Goal: Task Accomplishment & Management: Manage account settings

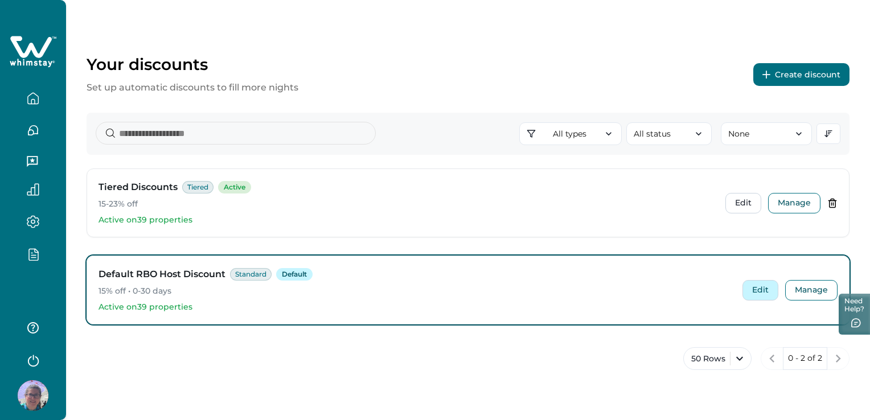
click at [766, 294] on button "Edit" at bounding box center [760, 290] width 36 height 20
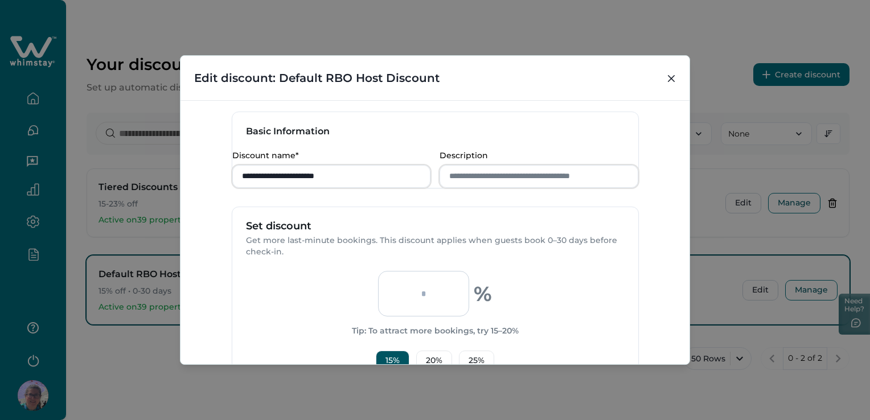
scroll to position [54, 0]
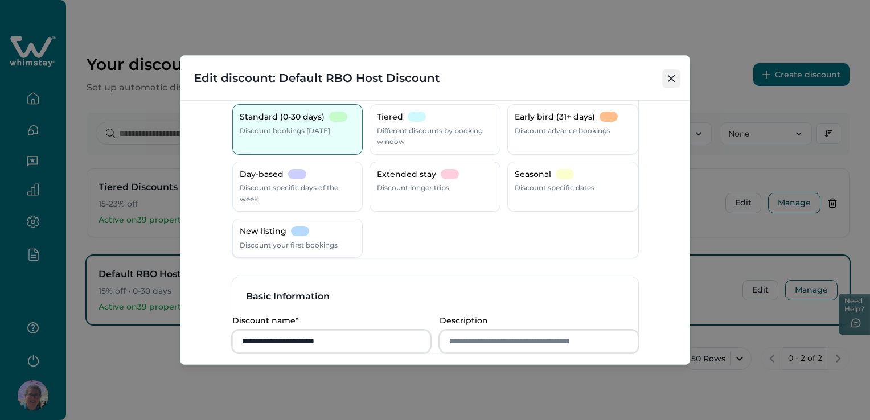
click at [668, 80] on icon "Close" at bounding box center [671, 78] width 7 height 7
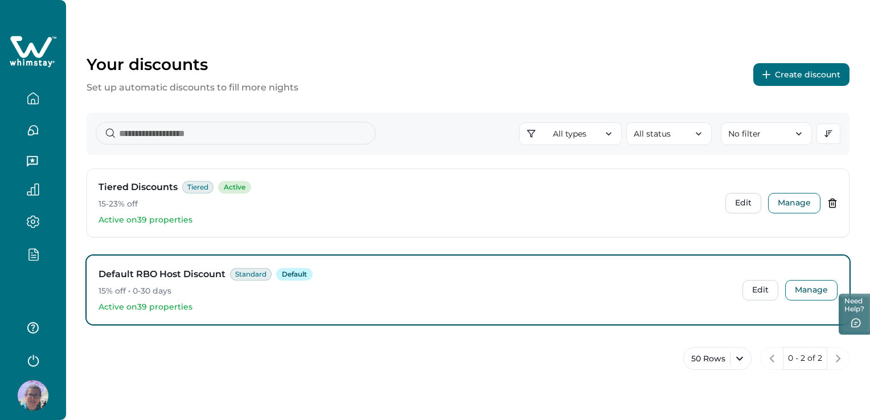
click at [806, 300] on div "Default RBO Host Discount Standard Default 15% off • 0-30 days Active on 39 pro…" at bounding box center [468, 290] width 762 height 68
click at [806, 297] on button "Manage" at bounding box center [811, 290] width 52 height 20
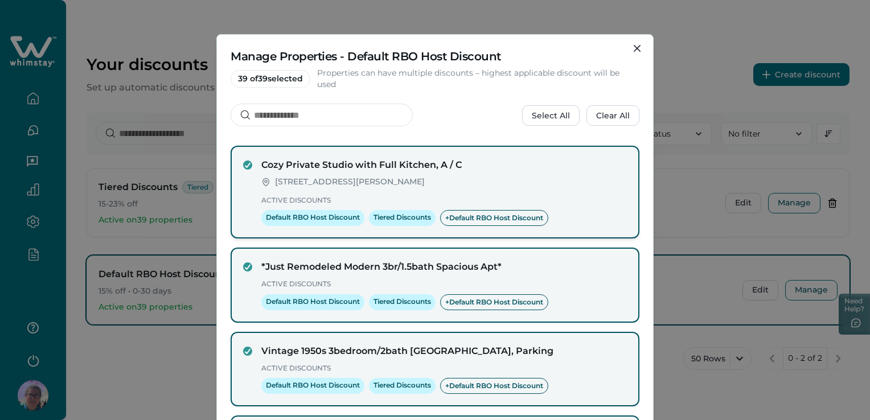
click at [252, 161] on div "Cozy Private Studio with Full Kitchen, A / C 10110 Molecular Dr, Rockville, MD,…" at bounding box center [435, 192] width 384 height 68
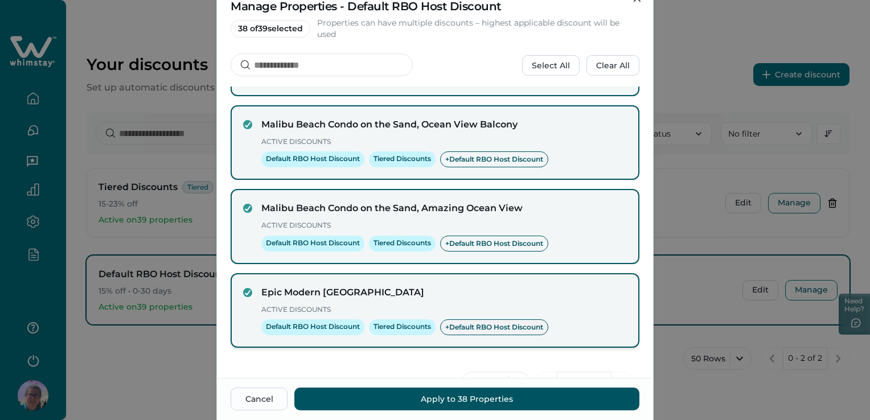
scroll to position [89, 0]
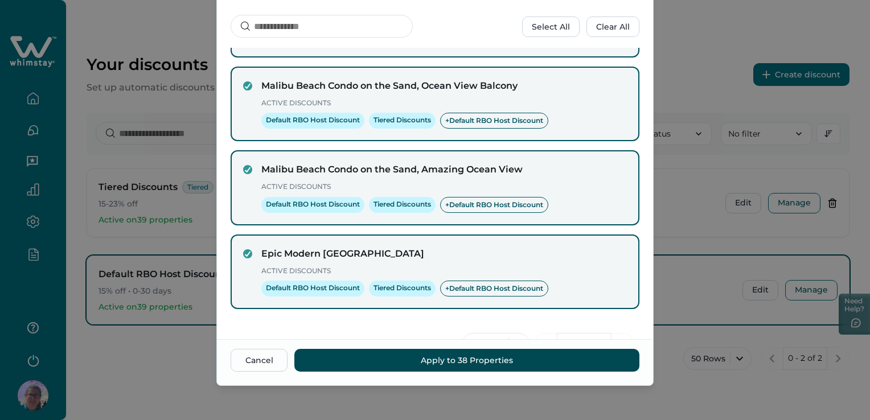
click at [402, 357] on button "Apply to 38 Properties" at bounding box center [466, 360] width 345 height 23
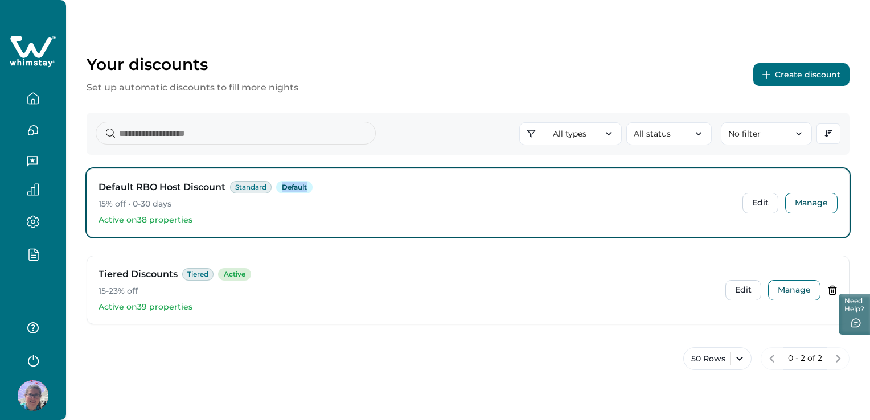
drag, startPoint x: 304, startPoint y: 186, endPoint x: 284, endPoint y: 190, distance: 20.3
click at [284, 190] on span "Default" at bounding box center [294, 187] width 36 height 13
drag, startPoint x: 195, startPoint y: 307, endPoint x: 137, endPoint y: 299, distance: 58.6
click at [137, 299] on div "Tiered Discounts Tiered Active 15-23% off Active on 39 properties" at bounding box center [407, 290] width 618 height 45
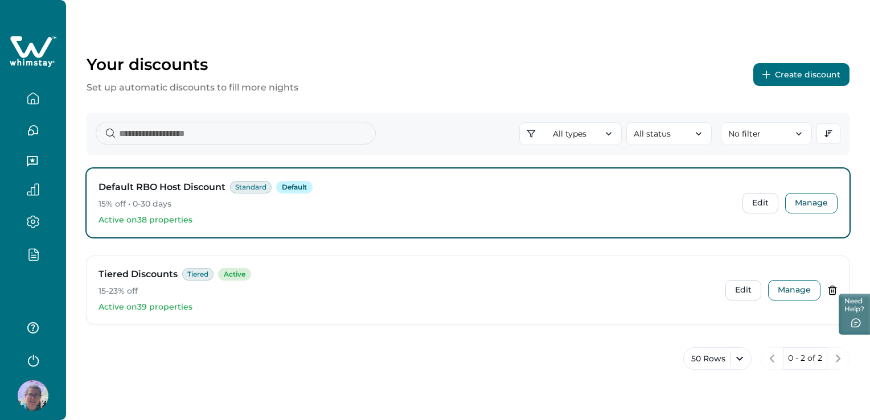
drag, startPoint x: 137, startPoint y: 299, endPoint x: 392, endPoint y: 207, distance: 271.7
click at [392, 207] on p "15% off • 0-30 days" at bounding box center [415, 204] width 635 height 11
drag, startPoint x: 232, startPoint y: 229, endPoint x: 126, endPoint y: 220, distance: 105.8
click at [126, 220] on div "Default RBO Host Discount Standard Default 15% off • 0-30 days Active on 38 pro…" at bounding box center [468, 203] width 762 height 68
click at [274, 252] on div "Default RBO Host Discount Standard Default 15% off • 0-30 days Active on 38 pro…" at bounding box center [468, 251] width 763 height 165
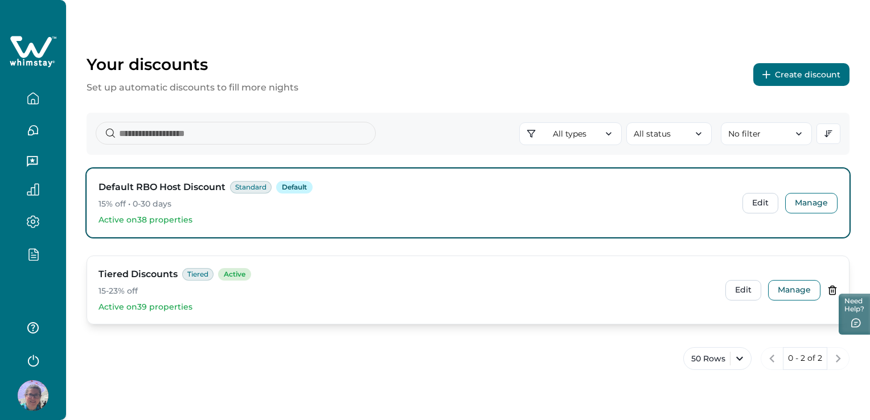
click at [830, 288] on icon at bounding box center [832, 290] width 10 height 10
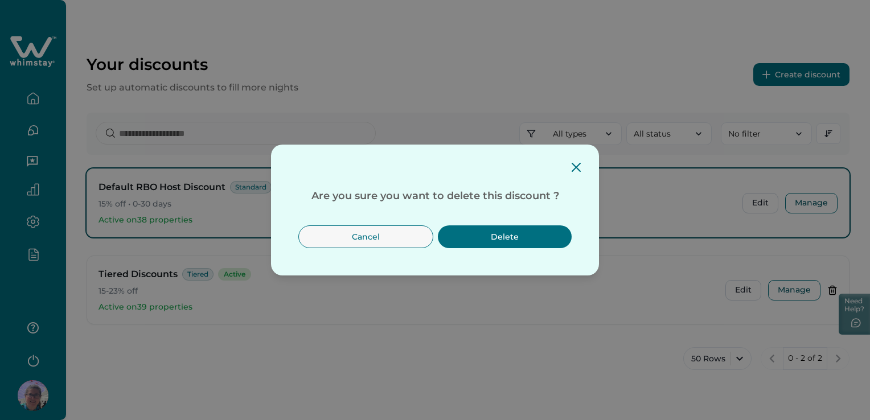
click at [522, 234] on button "Delete" at bounding box center [505, 236] width 134 height 23
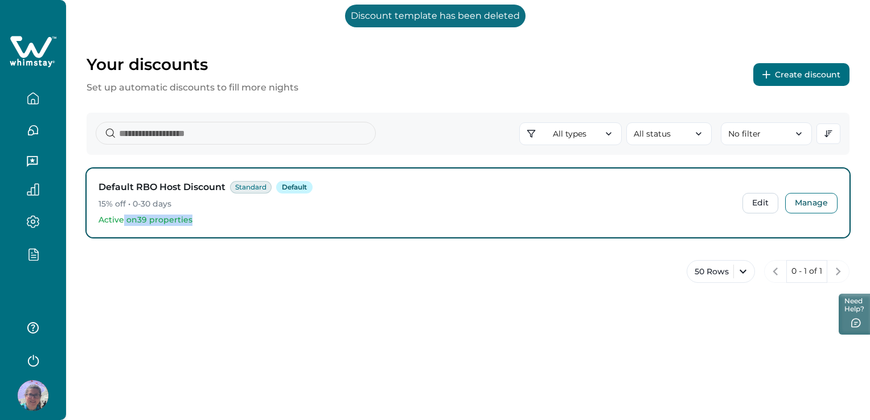
drag, startPoint x: 195, startPoint y: 217, endPoint x: 123, endPoint y: 220, distance: 71.8
click at [123, 220] on p "Active on 39 properties" at bounding box center [415, 220] width 635 height 11
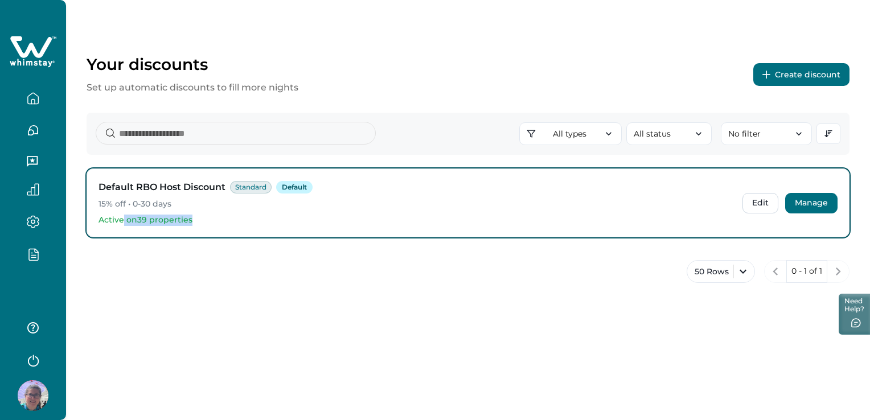
click at [806, 205] on button "Manage" at bounding box center [811, 203] width 52 height 20
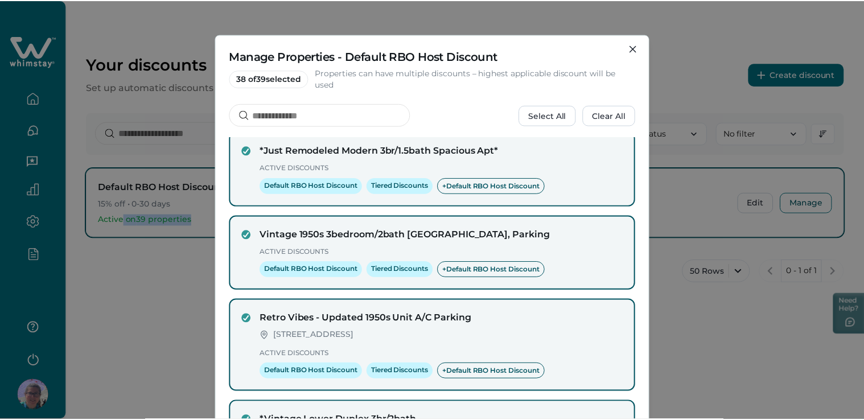
scroll to position [0, 0]
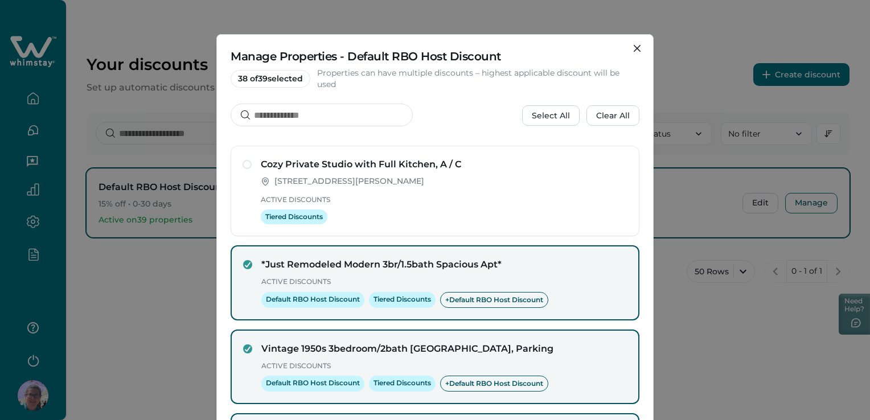
click at [166, 293] on div "Manage Properties - Default RBO Host Discount 38 of 39 selected Properties can …" at bounding box center [435, 210] width 870 height 420
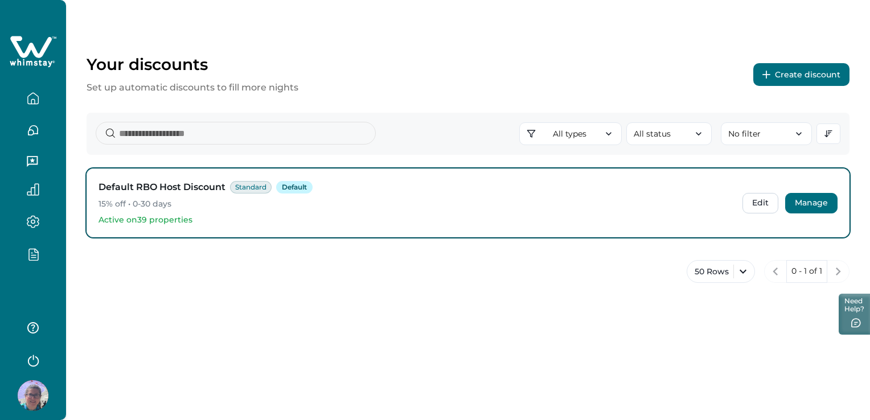
click at [808, 202] on button "Manage" at bounding box center [811, 203] width 52 height 20
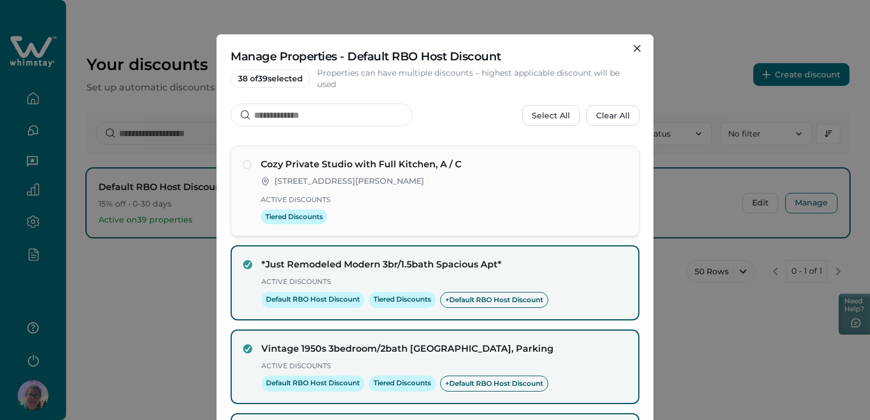
click at [244, 163] on span at bounding box center [247, 164] width 9 height 9
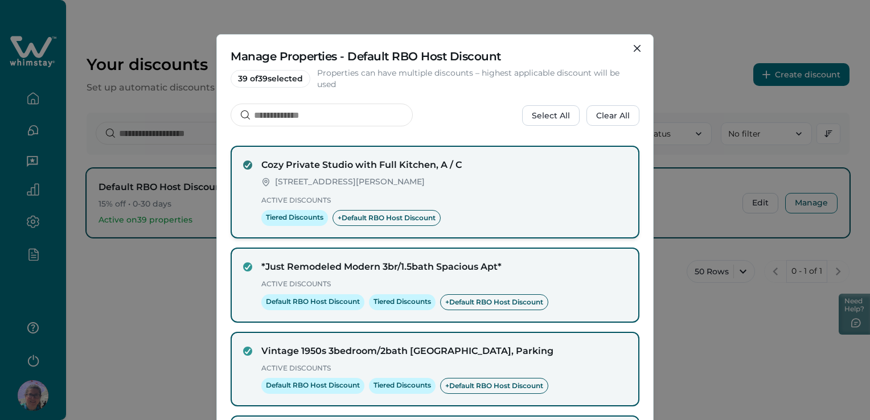
click at [244, 163] on icon at bounding box center [247, 165] width 7 height 6
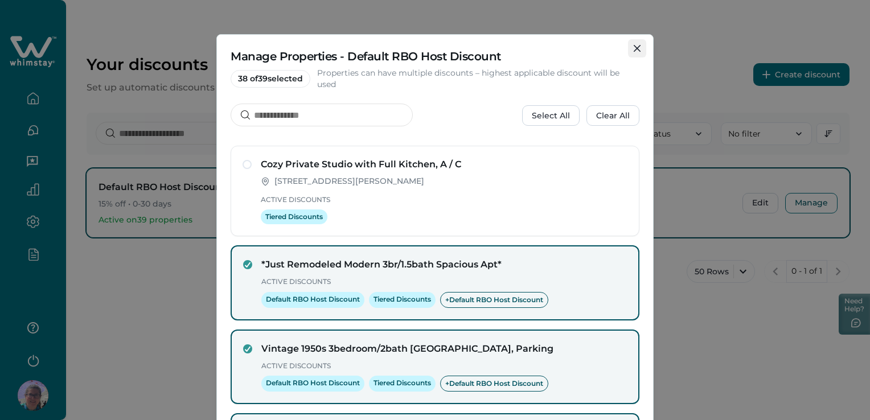
click at [632, 52] on button "Close" at bounding box center [637, 48] width 18 height 18
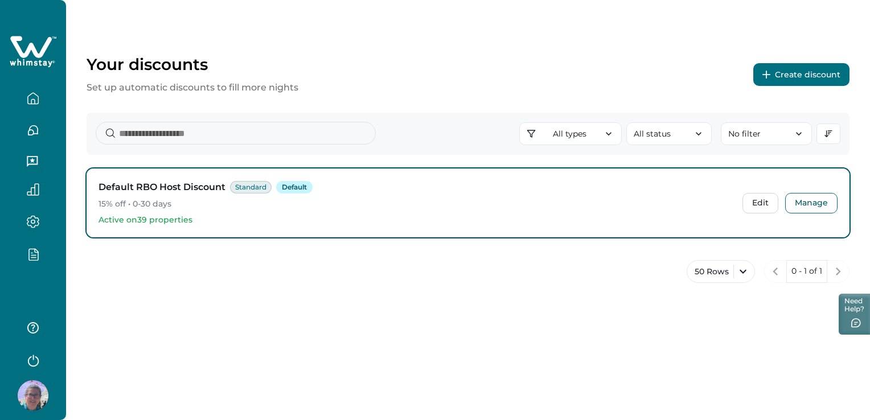
click at [34, 256] on icon "button" at bounding box center [33, 254] width 13 height 13
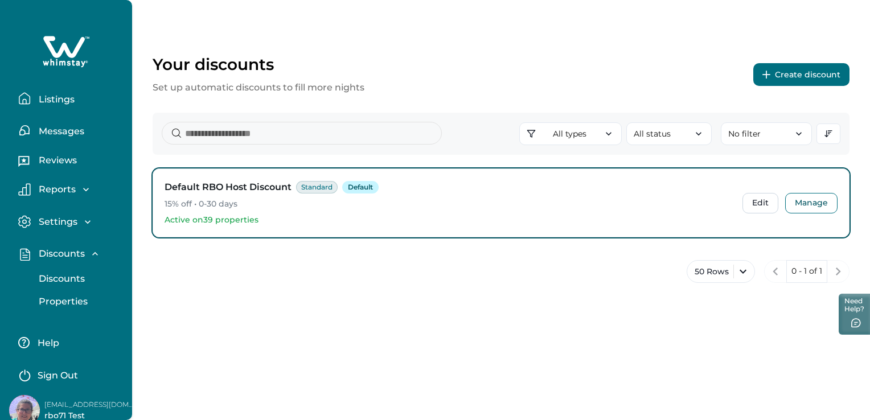
click at [57, 302] on p "Properties" at bounding box center [61, 301] width 52 height 11
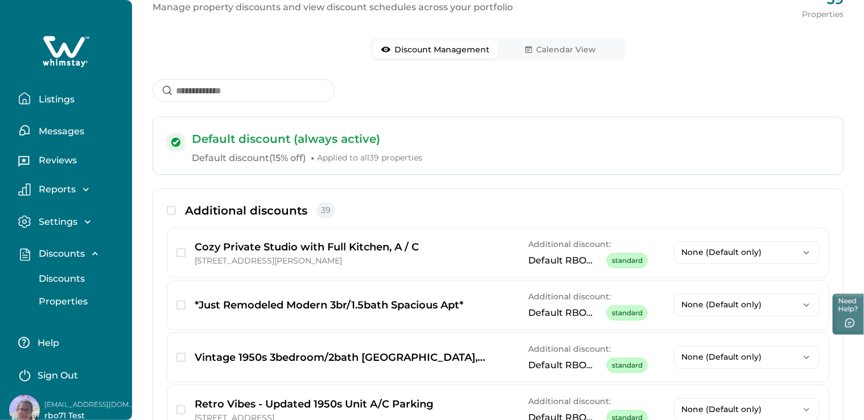
scroll to position [114, 0]
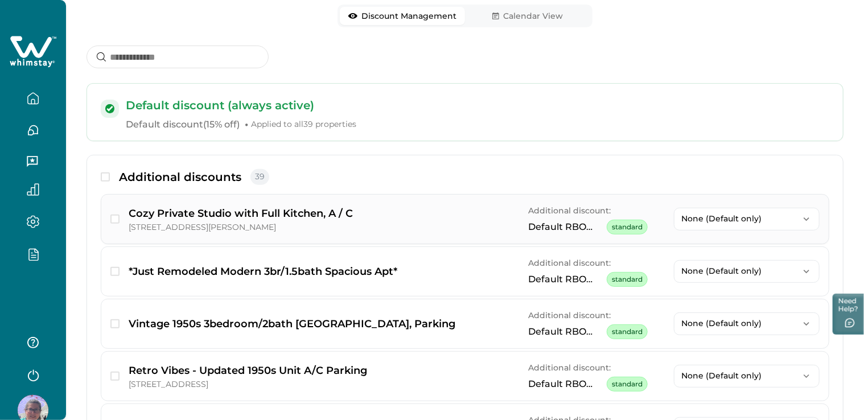
click at [624, 224] on span "standard" at bounding box center [627, 227] width 41 height 15
click at [43, 258] on button "button" at bounding box center [33, 254] width 48 height 13
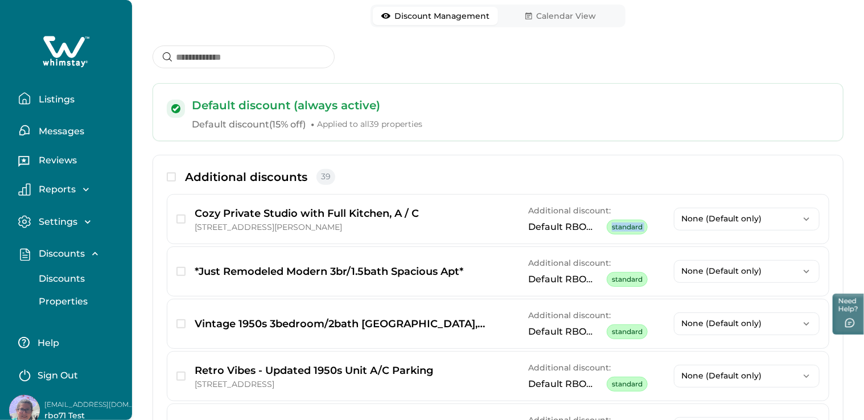
click at [57, 280] on p "Discounts" at bounding box center [60, 278] width 50 height 11
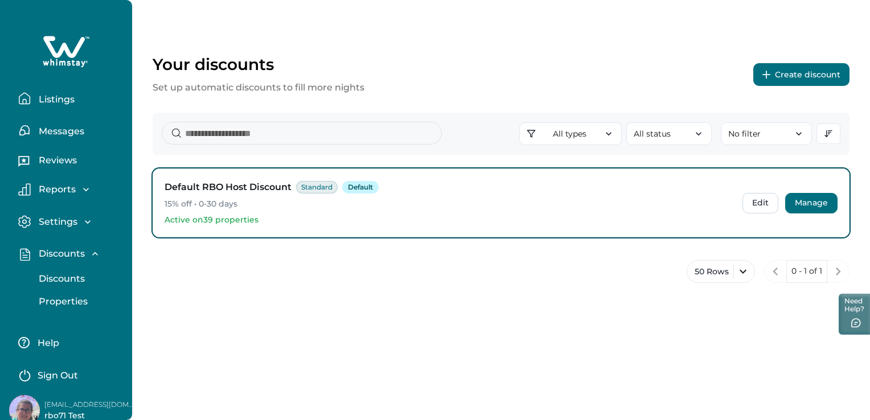
click at [820, 199] on button "Manage" at bounding box center [811, 203] width 52 height 20
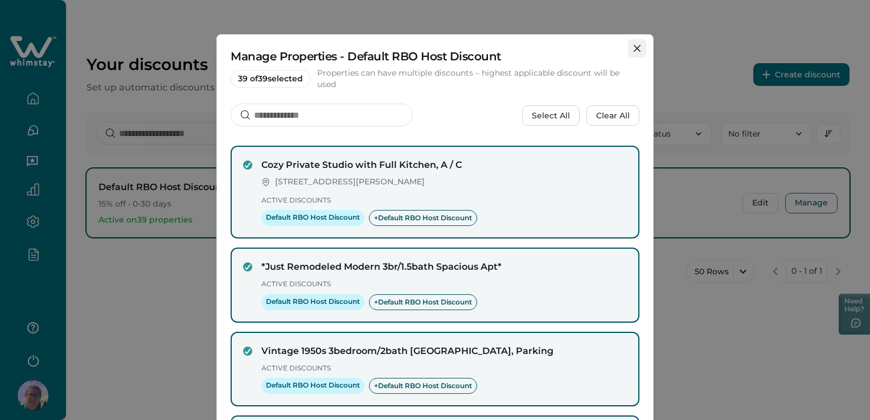
click at [631, 43] on button "Close" at bounding box center [637, 48] width 18 height 18
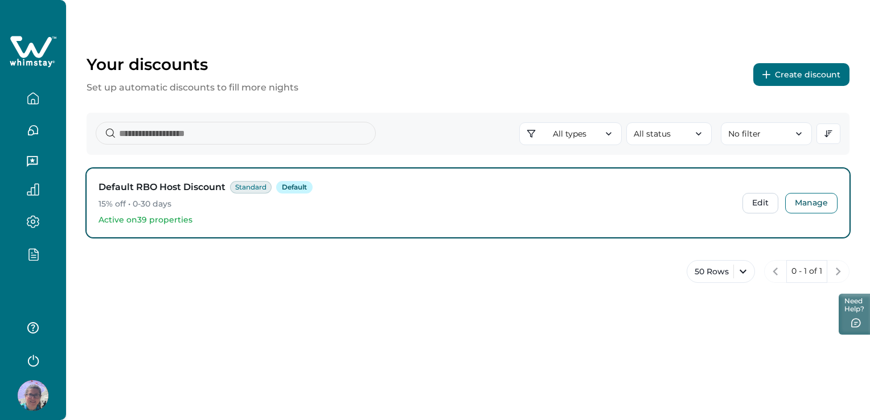
click at [786, 71] on button "Create discount" at bounding box center [801, 74] width 96 height 23
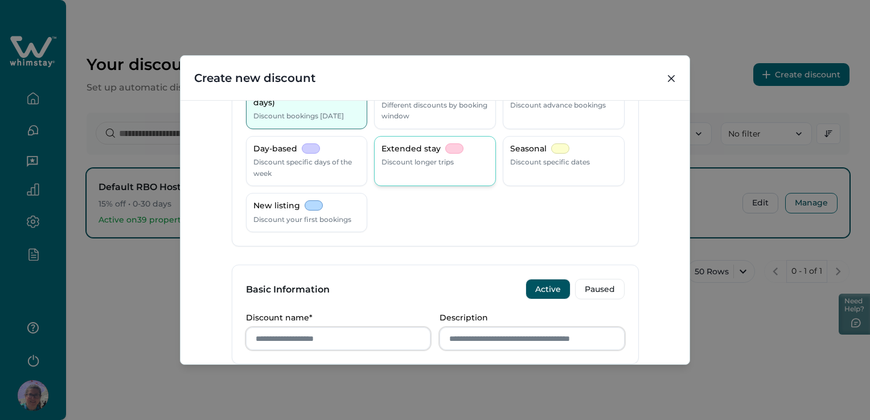
scroll to position [114, 0]
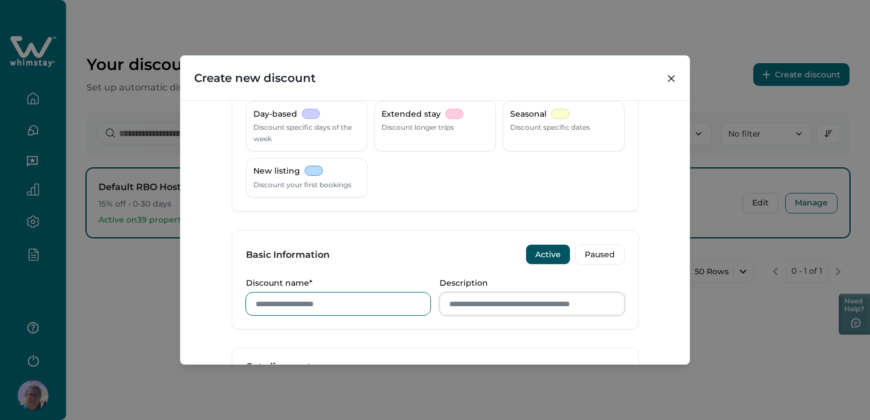
click at [335, 306] on input "Discount name*" at bounding box center [338, 304] width 185 height 23
type input "****"
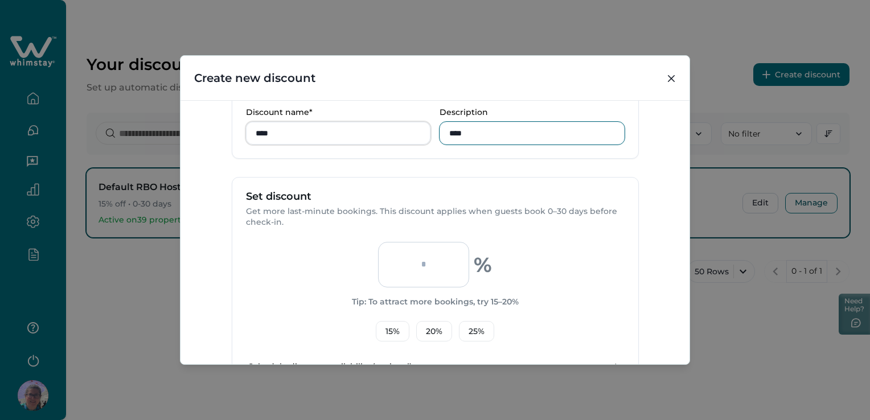
scroll to position [342, 0]
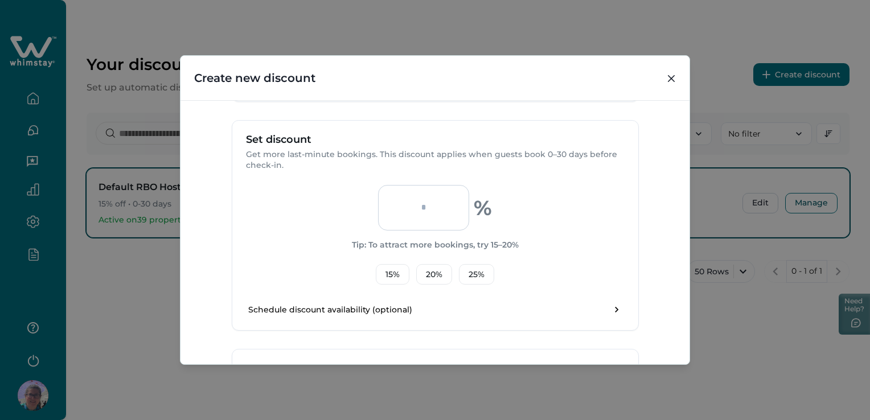
type input "****"
click at [417, 211] on input "number" at bounding box center [423, 208] width 91 height 46
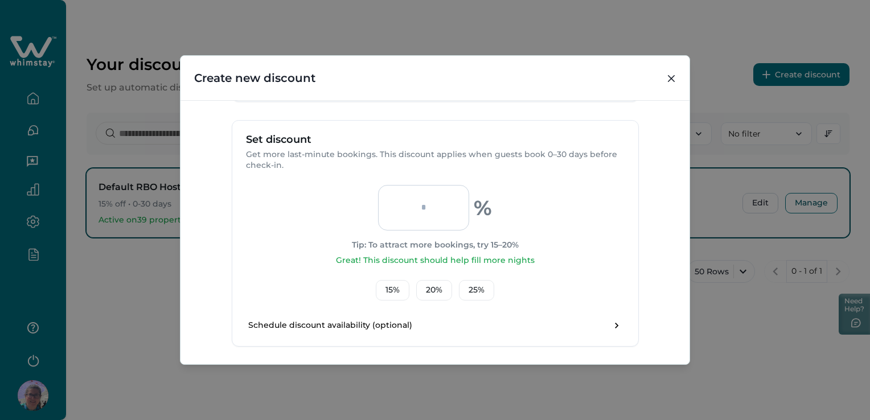
type input "**"
click at [552, 222] on div "** % Tip: To attract more bookings, try 15–20% Great! This discount should help…" at bounding box center [435, 243] width 379 height 116
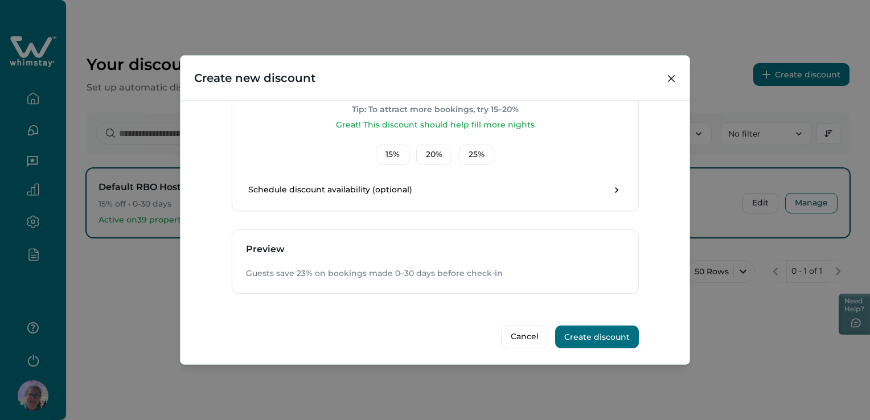
click at [603, 336] on button "Create discount" at bounding box center [597, 337] width 84 height 23
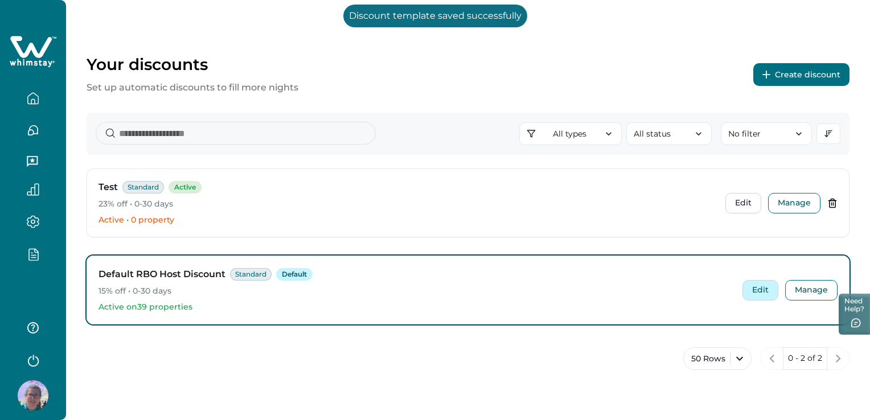
click at [766, 288] on button "Edit" at bounding box center [760, 290] width 36 height 20
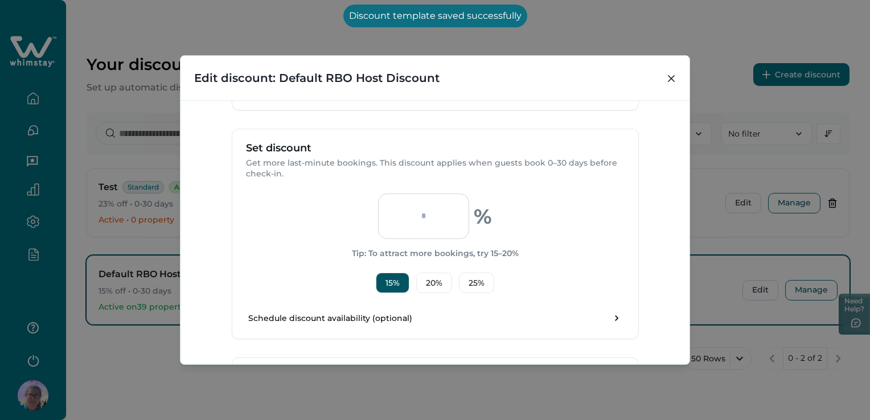
scroll to position [228, 0]
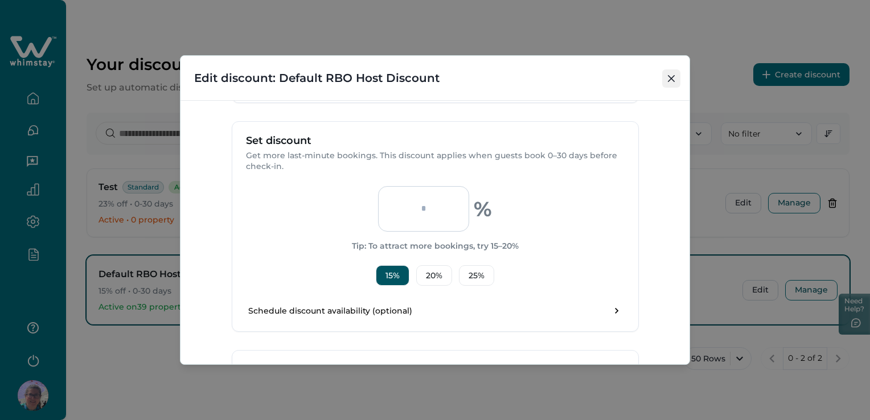
click at [663, 75] on button "Close" at bounding box center [671, 78] width 18 height 18
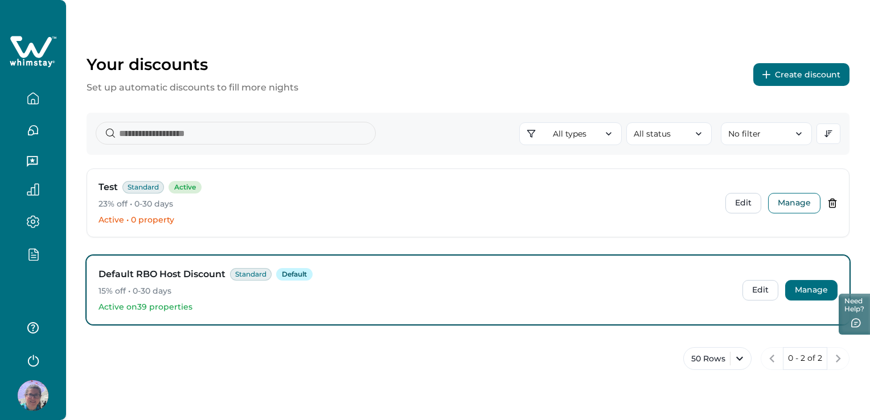
click at [800, 292] on button "Manage" at bounding box center [811, 290] width 52 height 20
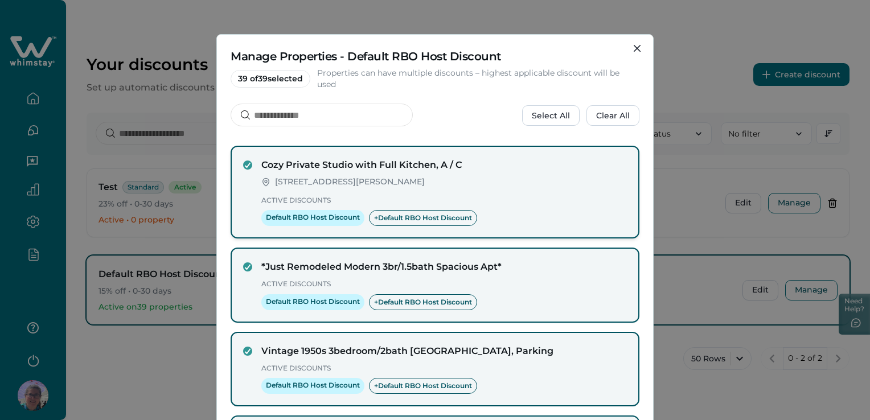
click at [244, 159] on div "Cozy Private Studio with Full Kitchen, A / C 10110 Molecular Dr, Rockville, MD,…" at bounding box center [435, 192] width 384 height 68
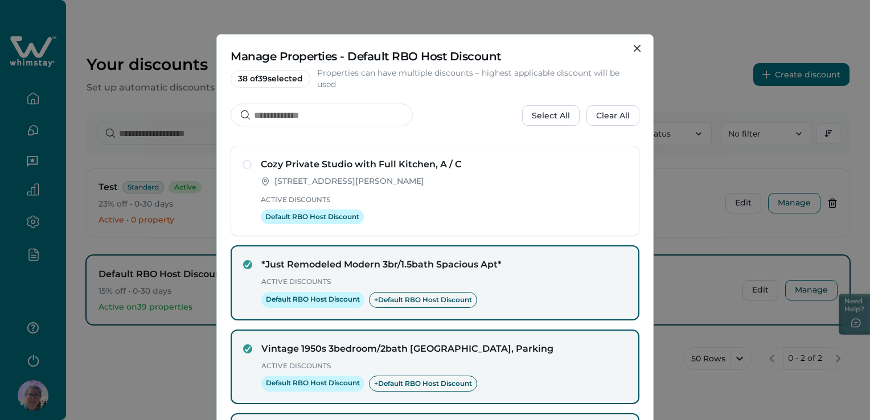
click at [462, 114] on div "Select All Clear All" at bounding box center [435, 116] width 409 height 24
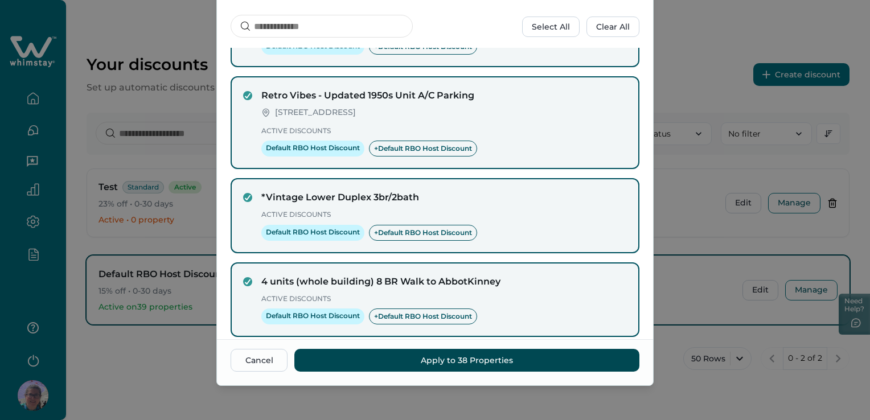
scroll to position [285, 0]
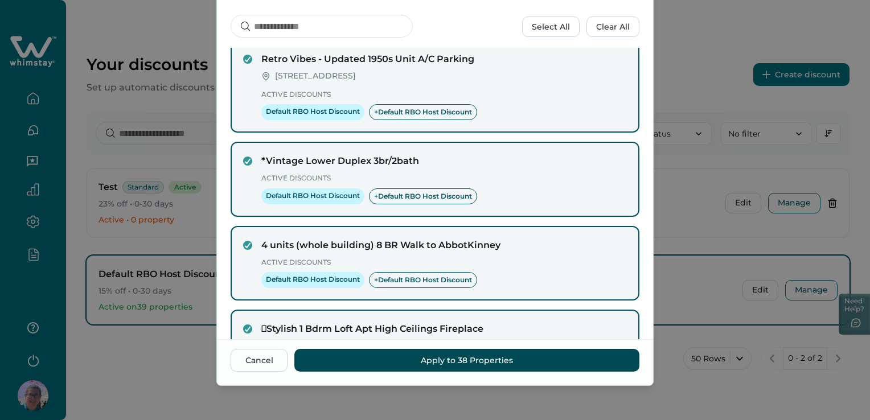
click at [531, 368] on button "Apply to 38 Properties" at bounding box center [466, 360] width 345 height 23
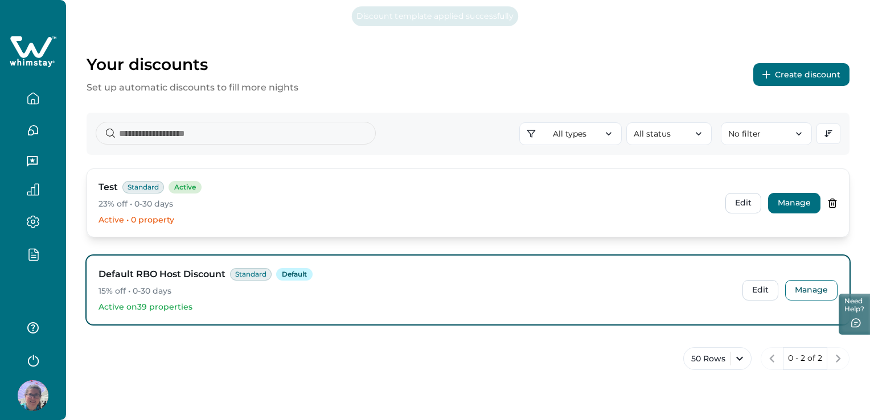
click at [784, 204] on button "Manage" at bounding box center [794, 203] width 52 height 20
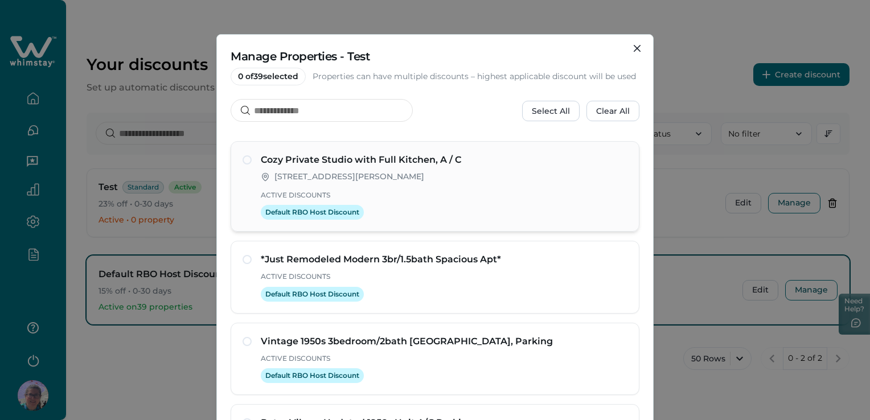
click at [243, 161] on span at bounding box center [247, 159] width 9 height 9
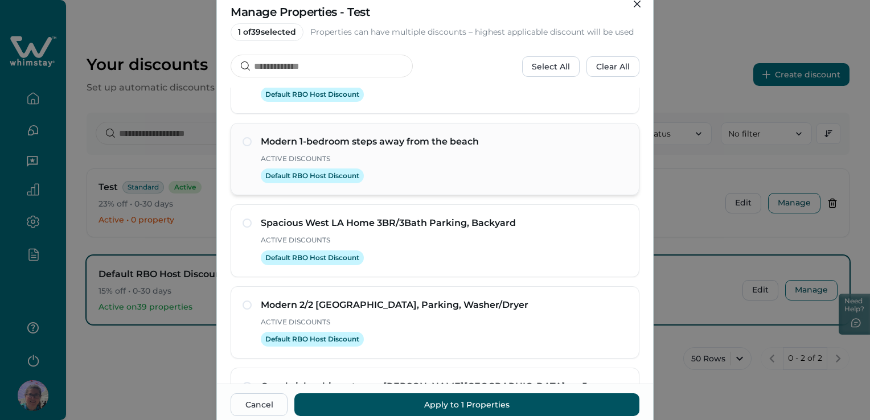
scroll to position [89, 0]
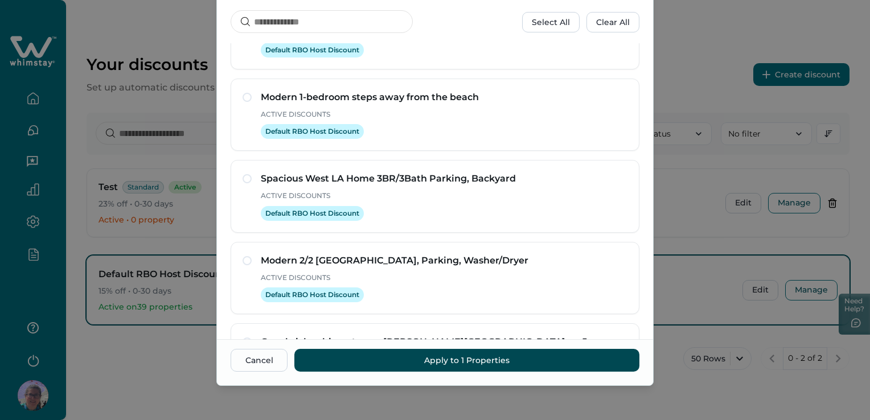
click at [402, 360] on button "Apply to 1 Properties" at bounding box center [466, 360] width 345 height 23
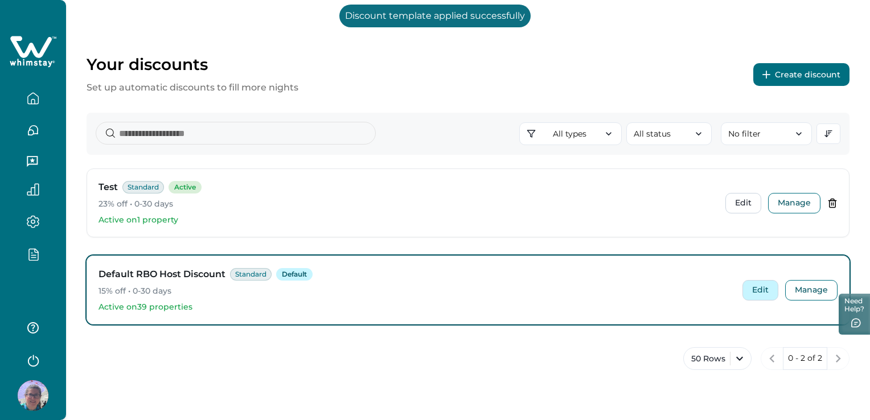
click at [762, 286] on button "Edit" at bounding box center [760, 290] width 36 height 20
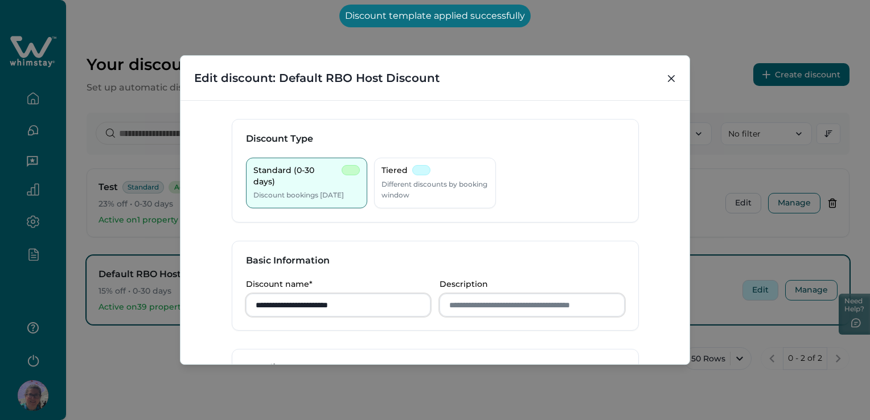
click at [762, 286] on div "**********" at bounding box center [435, 210] width 870 height 420
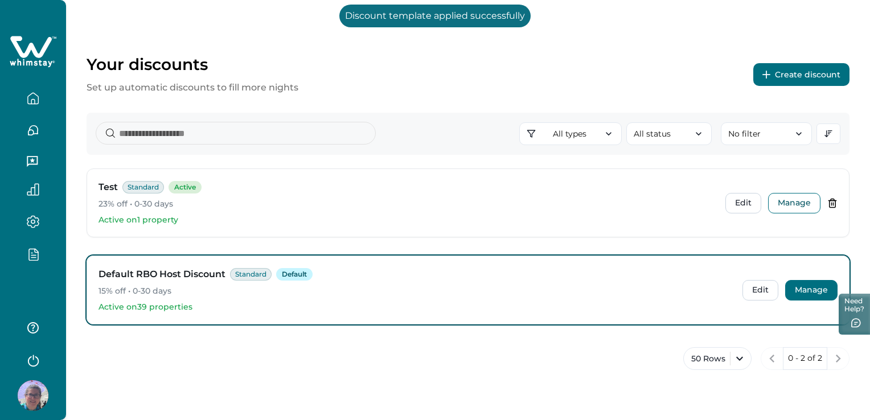
click at [792, 289] on button "Manage" at bounding box center [811, 290] width 52 height 20
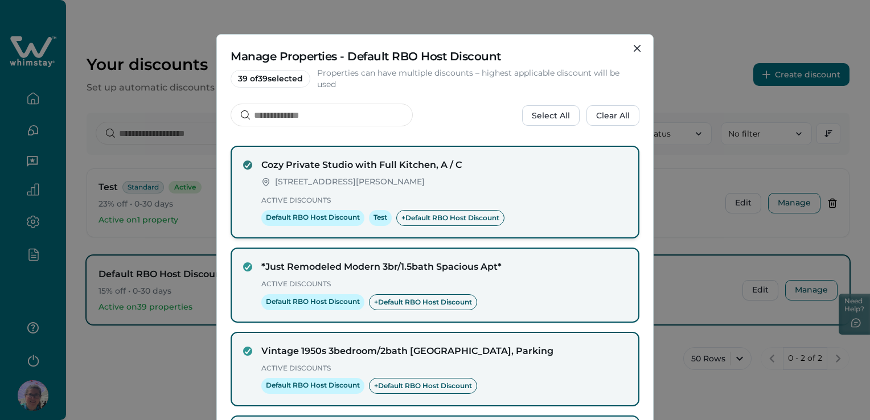
click at [244, 165] on icon at bounding box center [247, 165] width 7 height 6
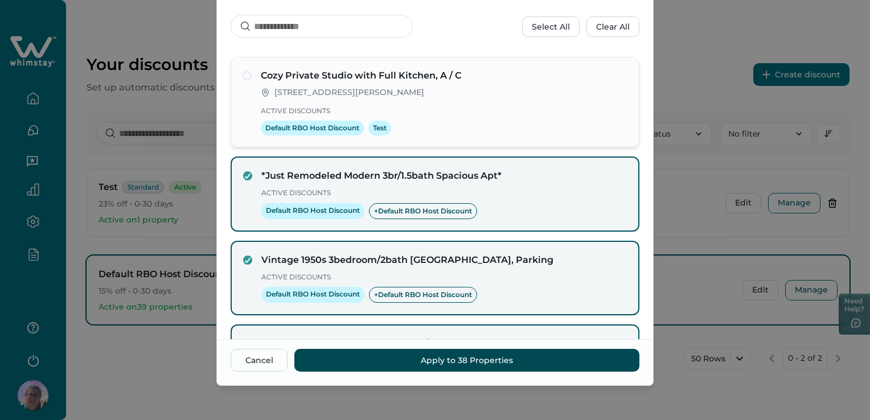
click at [417, 356] on button "Apply to 38 Properties" at bounding box center [466, 360] width 345 height 23
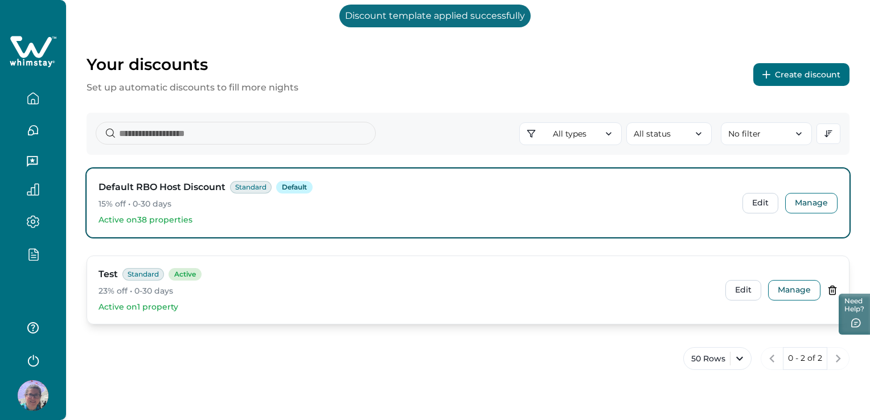
click at [832, 286] on icon at bounding box center [832, 290] width 6 height 9
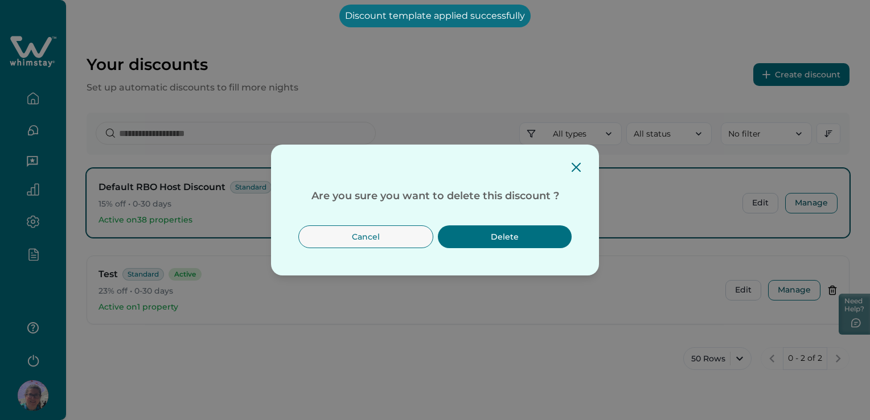
click at [475, 237] on button "Delete" at bounding box center [505, 236] width 134 height 23
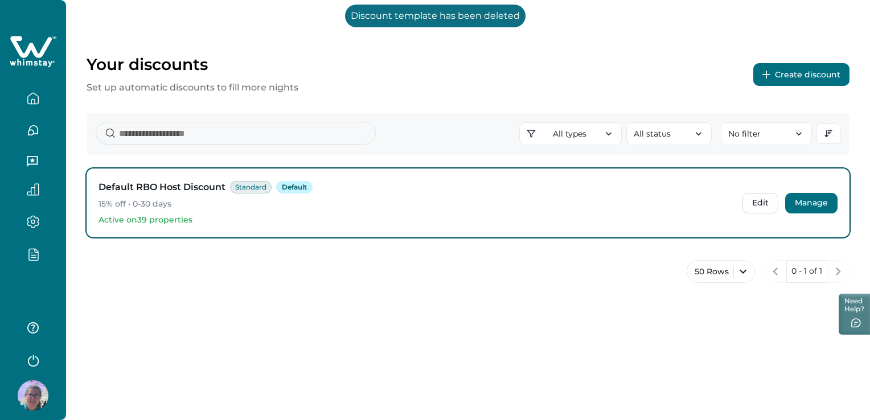
click at [807, 200] on button "Manage" at bounding box center [811, 203] width 52 height 20
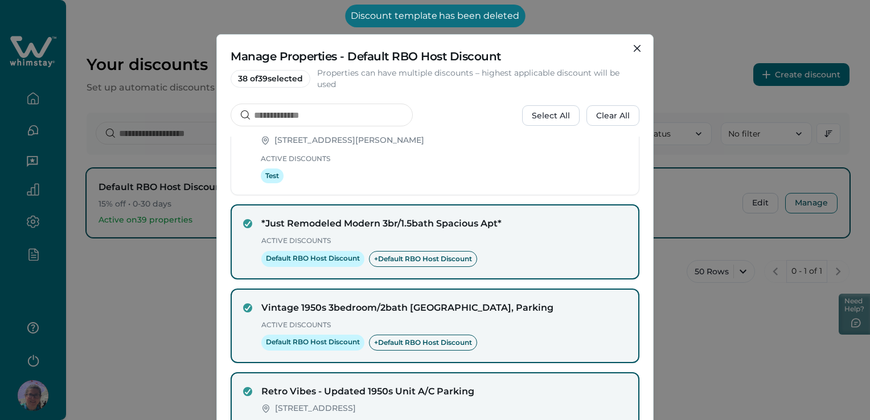
scroll to position [0, 0]
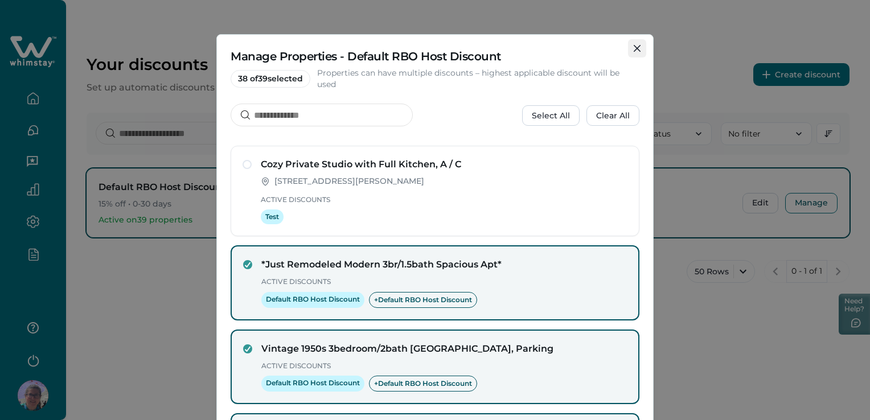
click at [628, 49] on button "Close" at bounding box center [637, 48] width 18 height 18
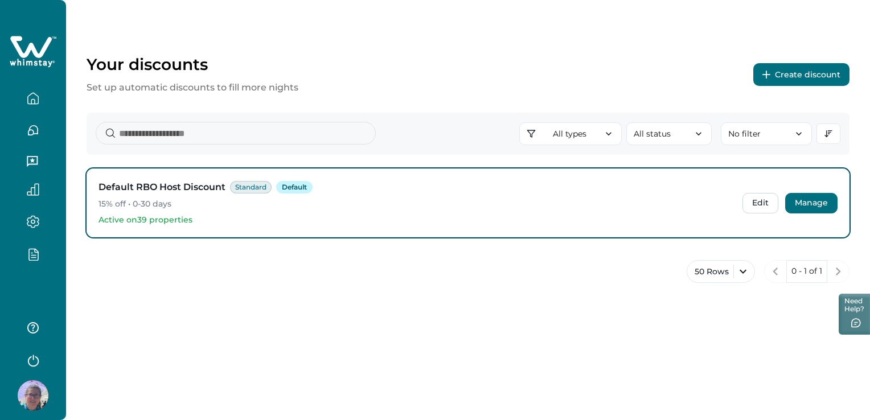
click at [808, 198] on button "Manage" at bounding box center [811, 203] width 52 height 20
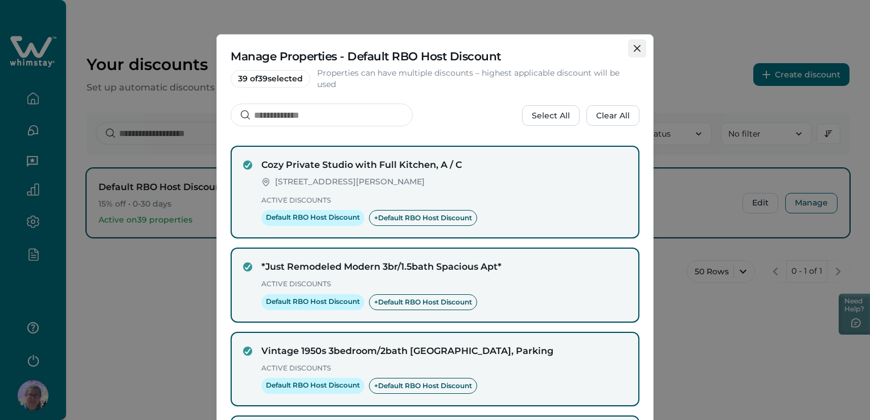
click at [638, 42] on button "Close" at bounding box center [637, 48] width 18 height 18
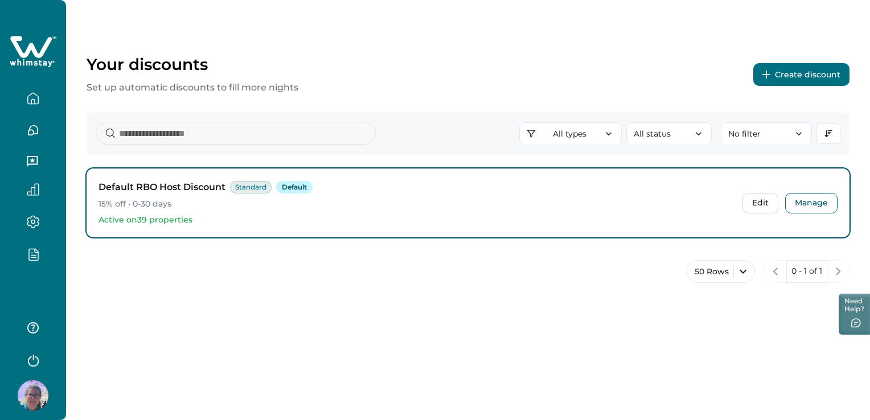
click at [779, 72] on button "Create discount" at bounding box center [801, 74] width 96 height 23
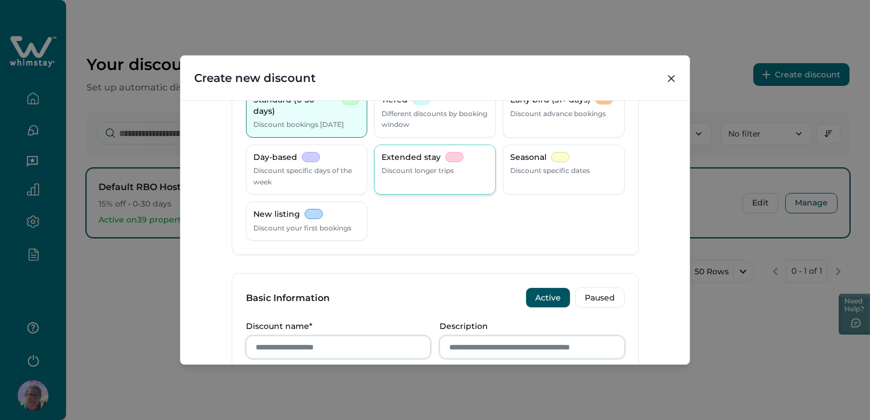
scroll to position [171, 0]
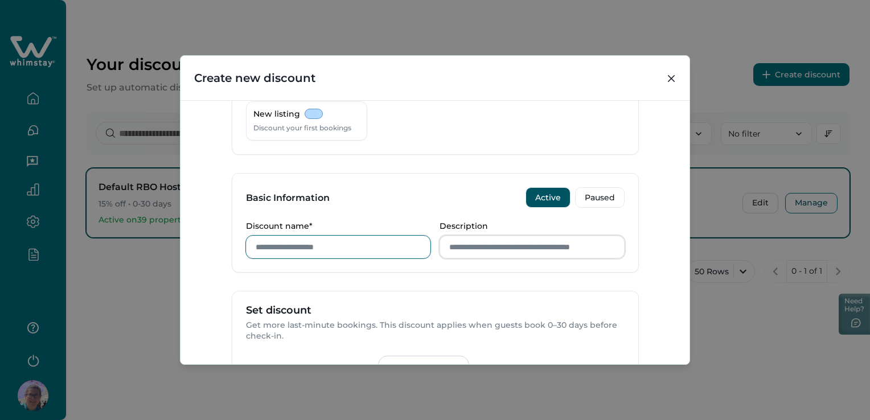
click at [340, 248] on input "Discount name*" at bounding box center [338, 247] width 185 height 23
type input "****"
click at [484, 247] on input "Description" at bounding box center [531, 247] width 185 height 23
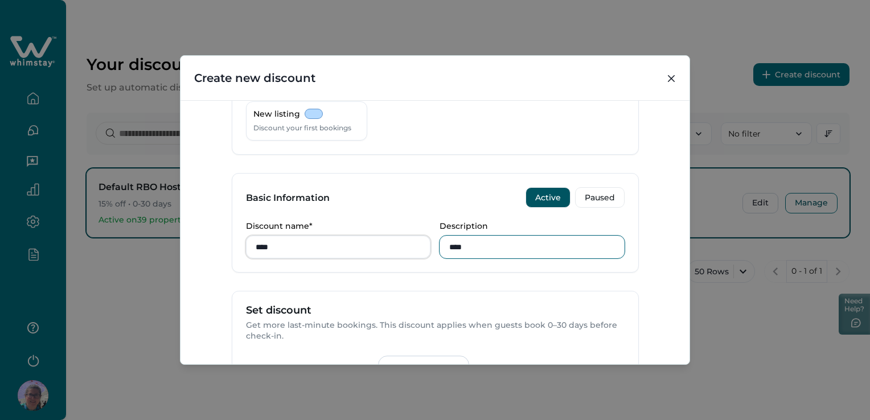
type input "****"
click at [396, 221] on p "Discount name*" at bounding box center [335, 226] width 178 height 10
click at [396, 236] on input "****" at bounding box center [338, 247] width 185 height 23
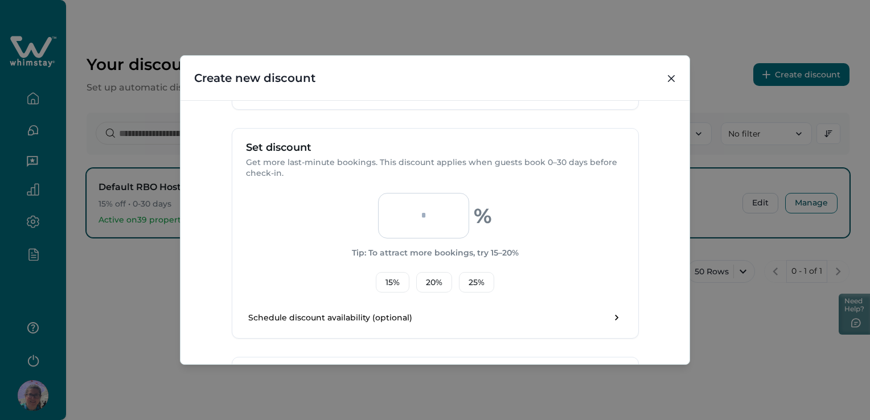
scroll to position [342, 0]
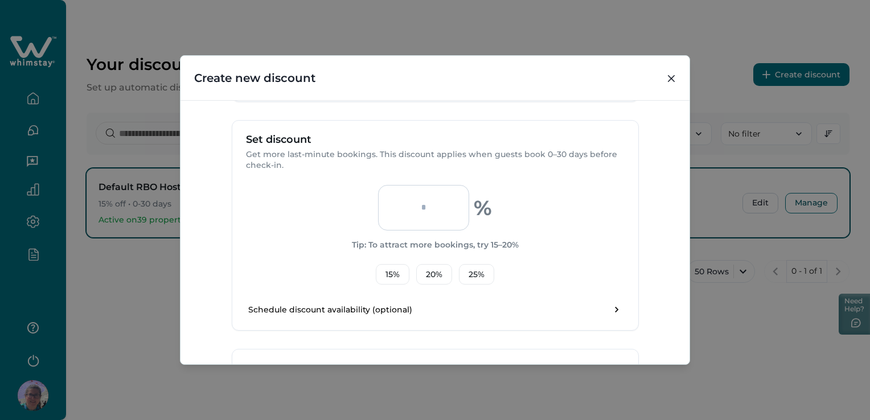
click at [420, 217] on input "number" at bounding box center [423, 208] width 91 height 46
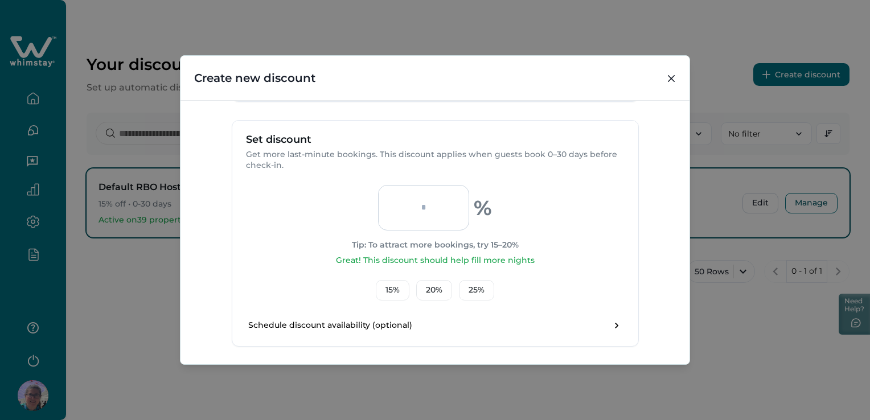
type input "***"
click at [574, 220] on div "*** % Tip: To attract more bookings, try 15–20% Great! This discount should hel…" at bounding box center [435, 243] width 379 height 116
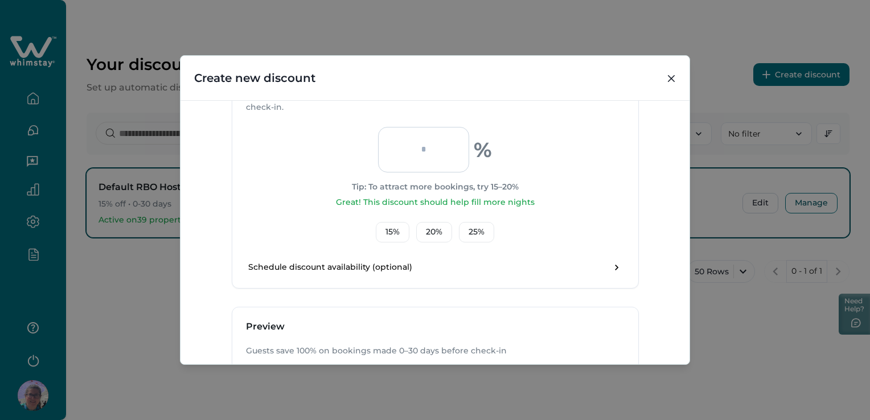
scroll to position [477, 0]
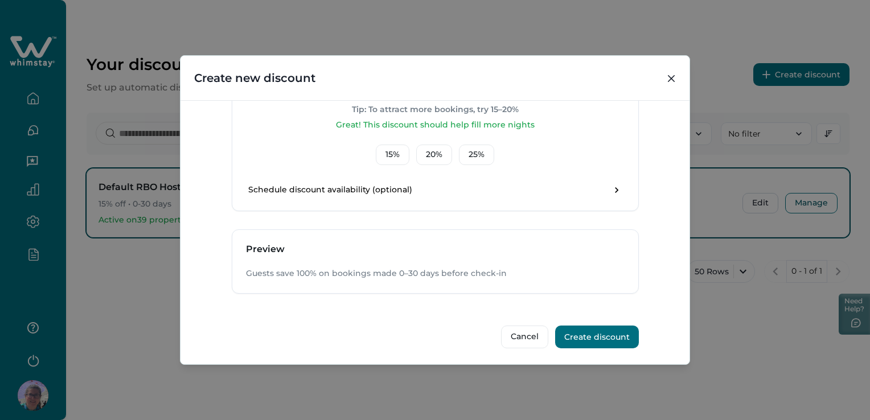
click at [593, 334] on button "Create discount" at bounding box center [597, 337] width 84 height 23
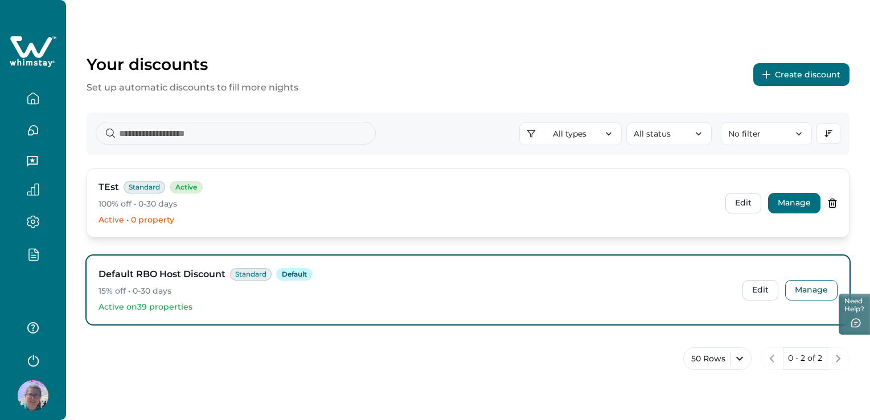
click at [790, 200] on button "Manage" at bounding box center [794, 203] width 52 height 20
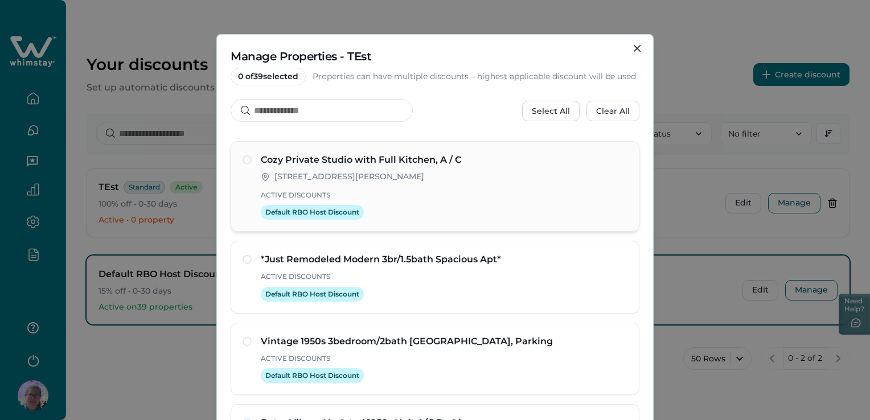
click at [244, 163] on span at bounding box center [247, 159] width 9 height 9
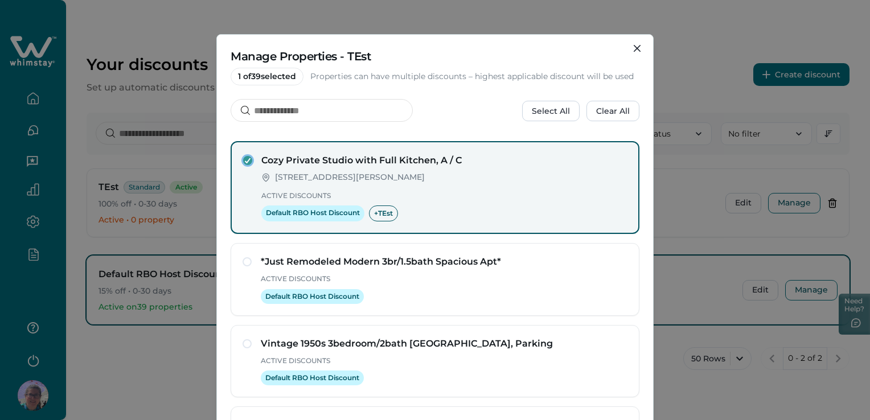
click at [439, 108] on div "Select All Clear All" at bounding box center [435, 111] width 409 height 24
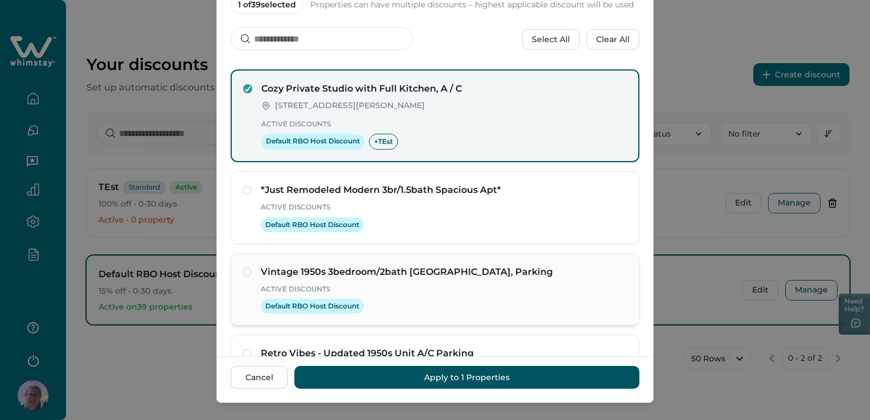
scroll to position [89, 0]
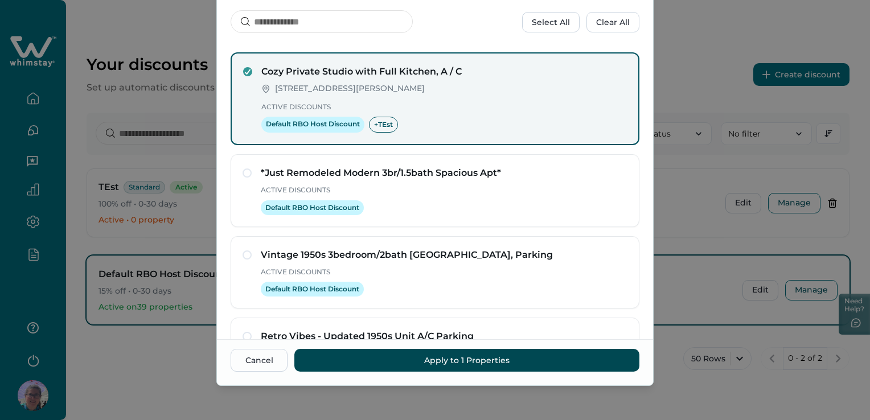
click at [577, 356] on button "Apply to 1 Properties" at bounding box center [466, 360] width 345 height 23
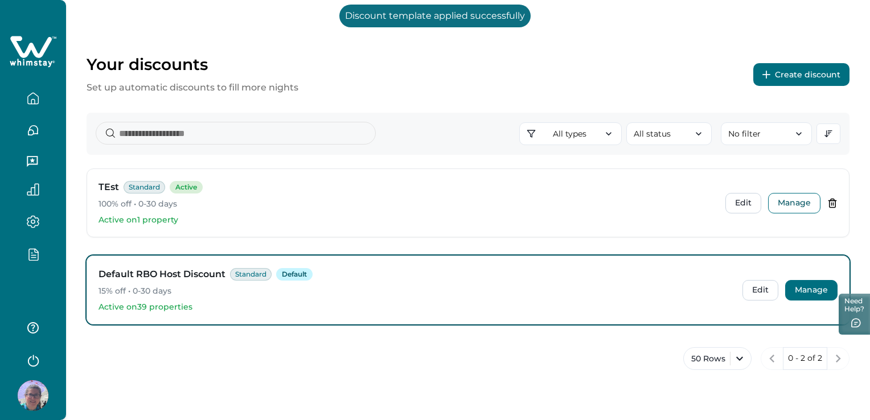
click at [804, 287] on button "Manage" at bounding box center [811, 290] width 52 height 20
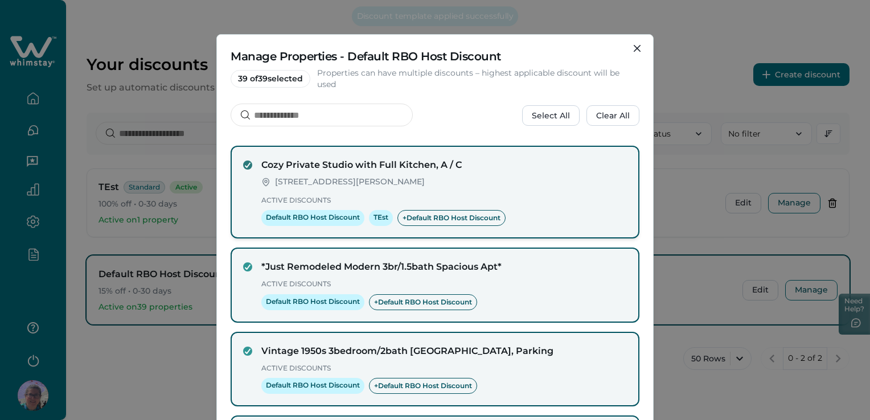
drag, startPoint x: 245, startPoint y: 162, endPoint x: 261, endPoint y: 167, distance: 16.7
click at [245, 162] on icon at bounding box center [247, 165] width 7 height 6
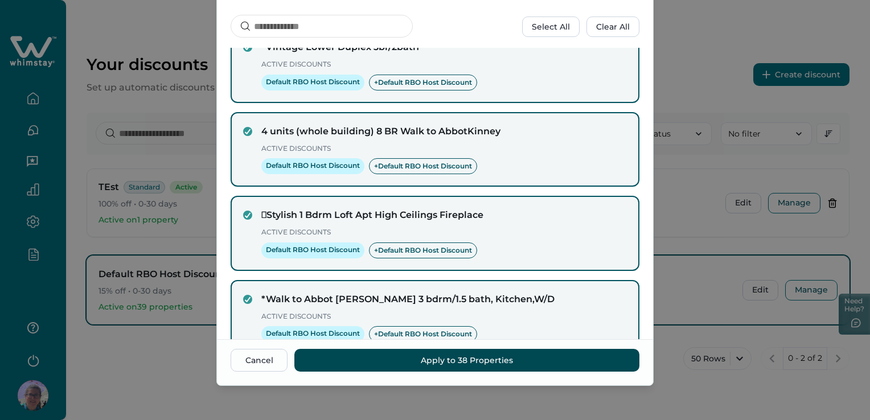
click at [417, 366] on button "Apply to 38 Properties" at bounding box center [466, 360] width 345 height 23
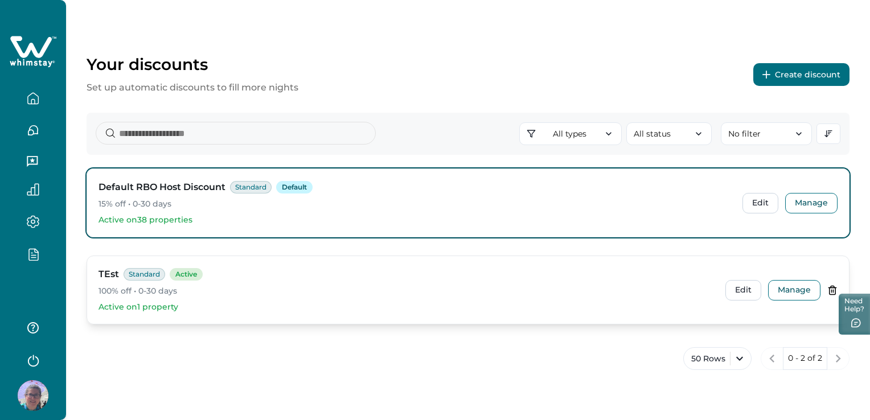
click at [833, 290] on icon at bounding box center [832, 290] width 10 height 10
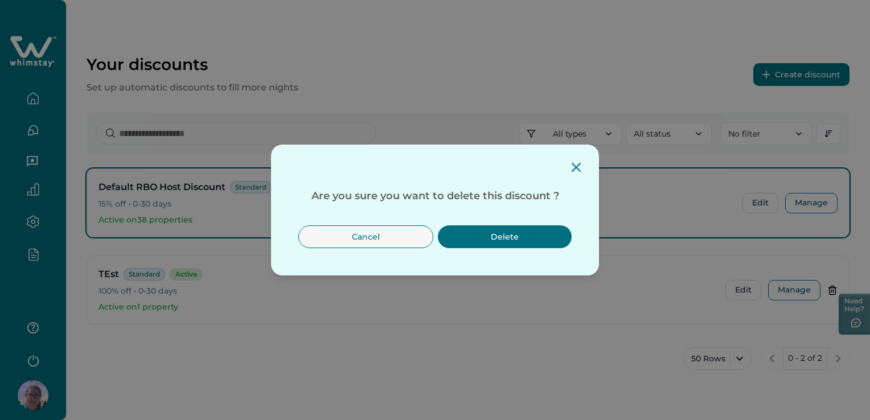
click at [491, 239] on button "Delete" at bounding box center [505, 236] width 134 height 23
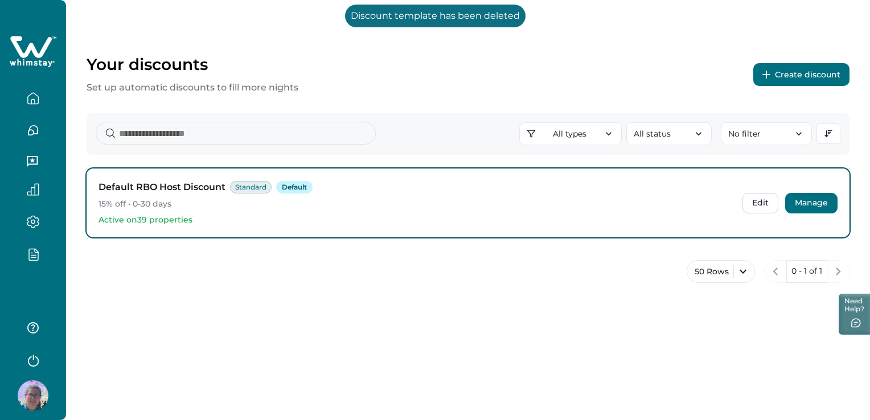
click at [795, 200] on button "Manage" at bounding box center [811, 203] width 52 height 20
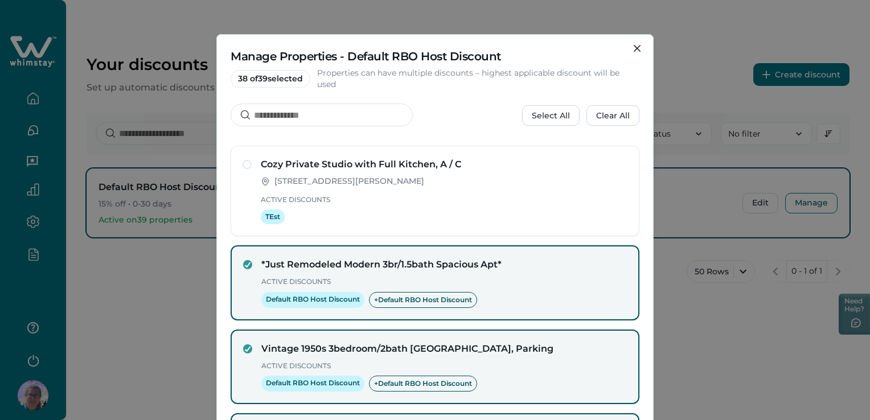
click at [135, 307] on div "Manage Properties - Default RBO Host Discount 38 of 39 selected Properties can …" at bounding box center [435, 210] width 870 height 420
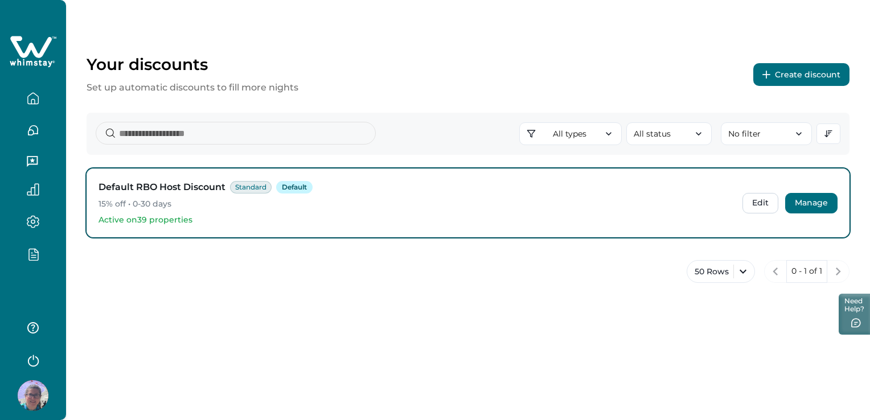
click at [789, 202] on button "Manage" at bounding box center [811, 203] width 52 height 20
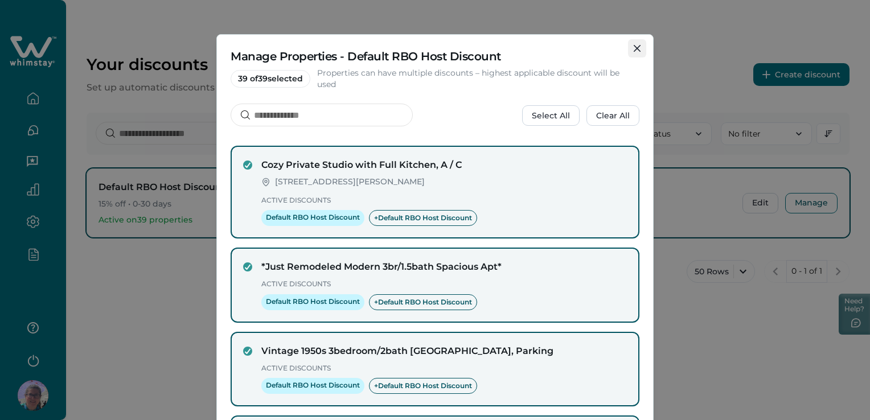
click at [634, 47] on icon "Close" at bounding box center [637, 48] width 7 height 7
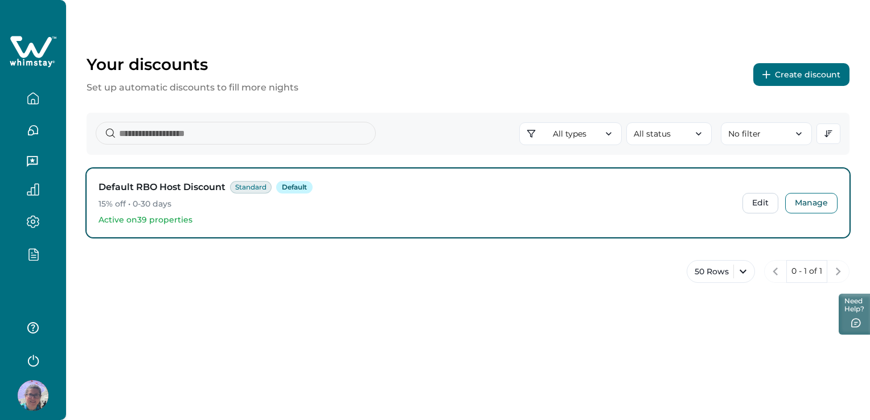
click at [790, 73] on button "Create discount" at bounding box center [801, 74] width 96 height 23
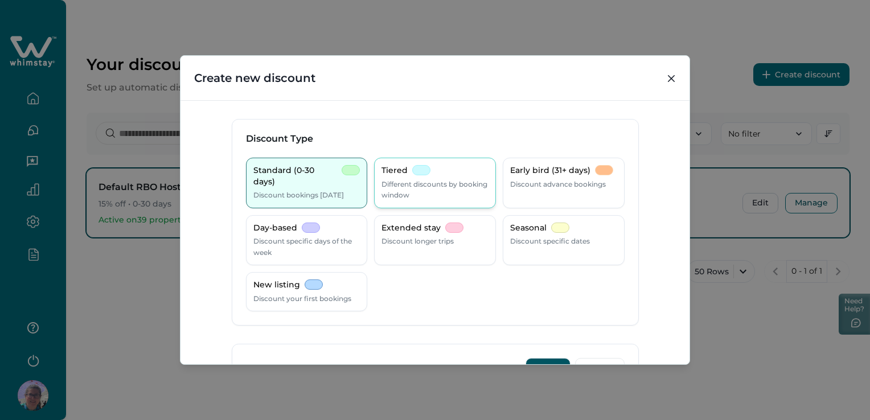
click at [418, 191] on p "Different discounts by booking window" at bounding box center [434, 190] width 107 height 22
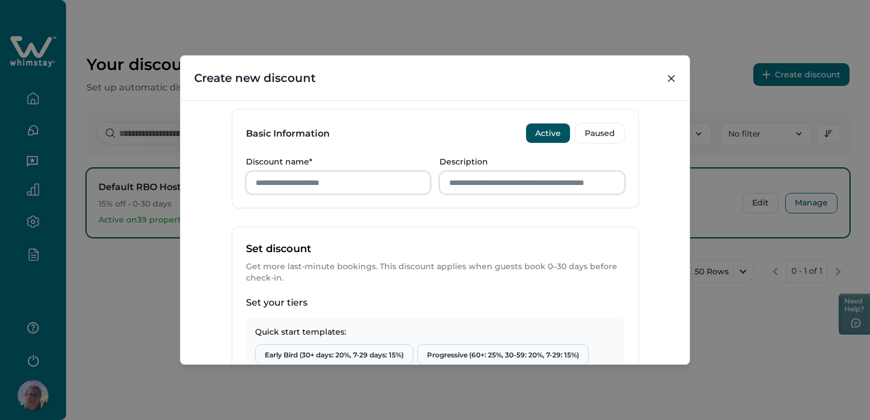
scroll to position [285, 0]
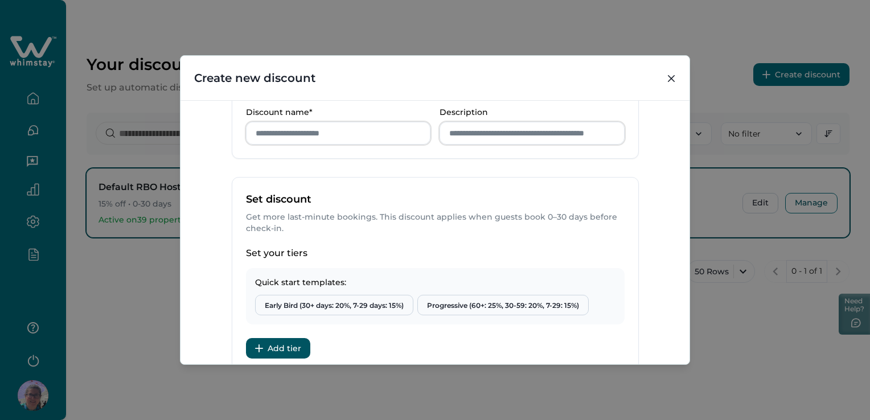
click at [283, 345] on button "Add tier" at bounding box center [278, 348] width 64 height 20
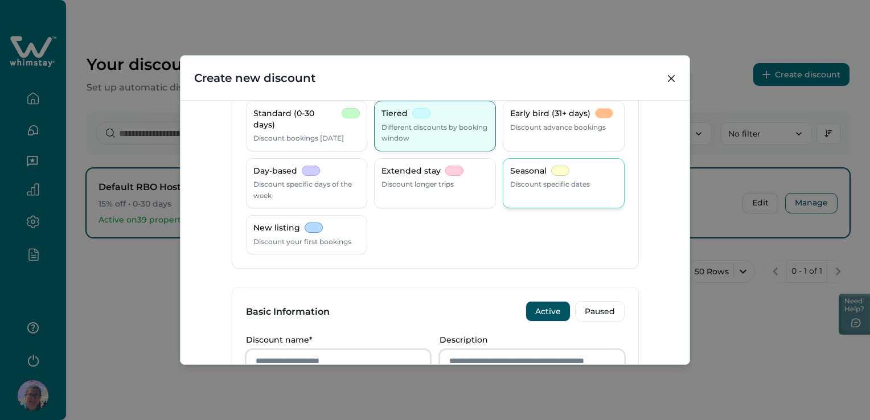
scroll to position [57, 0]
click at [414, 175] on p "Extended stay" at bounding box center [410, 171] width 59 height 11
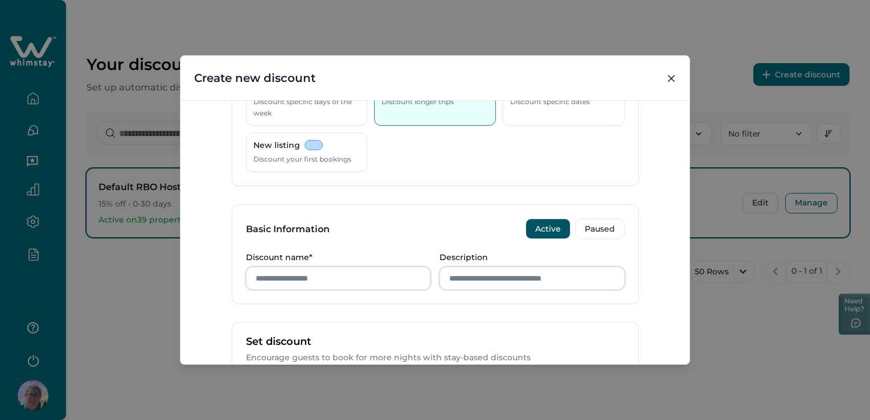
scroll to position [398, 0]
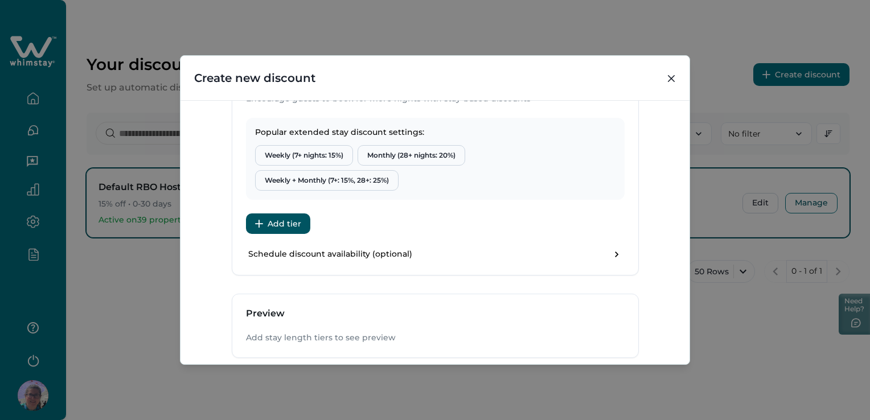
click at [262, 220] on button "Add tier" at bounding box center [278, 223] width 64 height 20
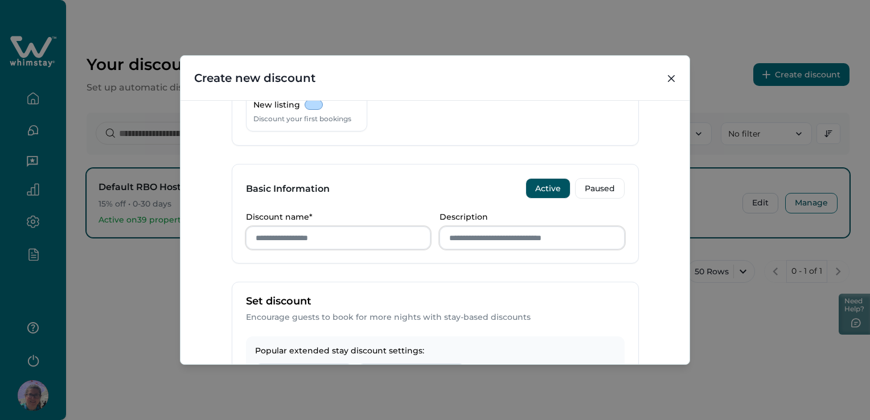
scroll to position [0, 0]
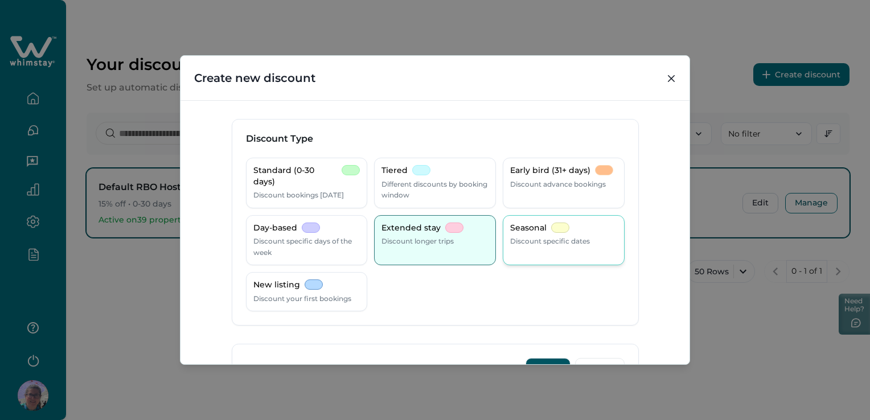
click at [555, 236] on p "Discount specific dates" at bounding box center [550, 241] width 80 height 11
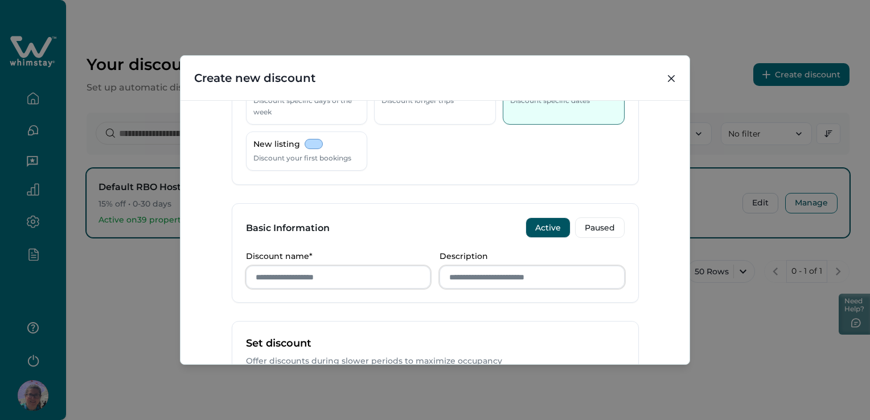
scroll to position [342, 0]
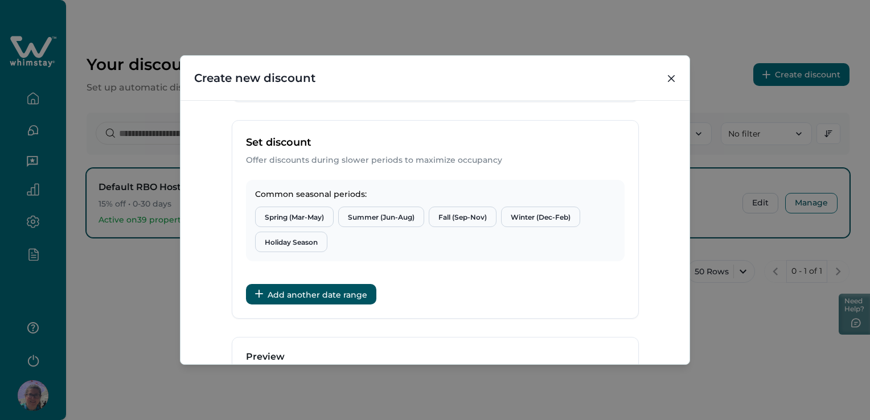
click at [314, 287] on button "Add another date range" at bounding box center [311, 294] width 130 height 20
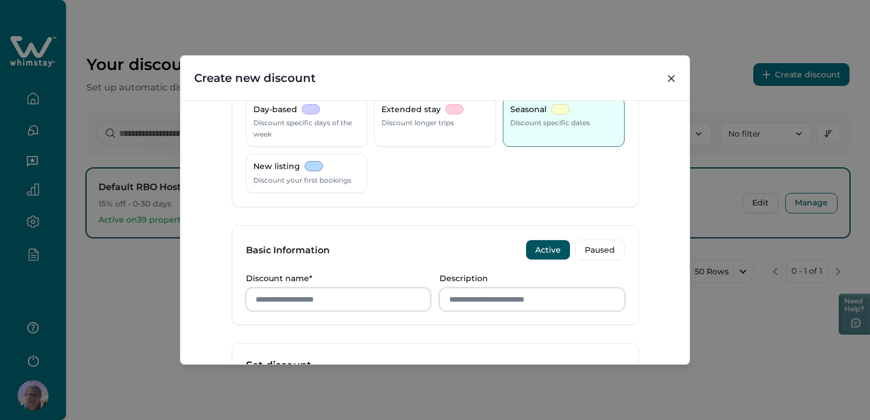
scroll to position [0, 0]
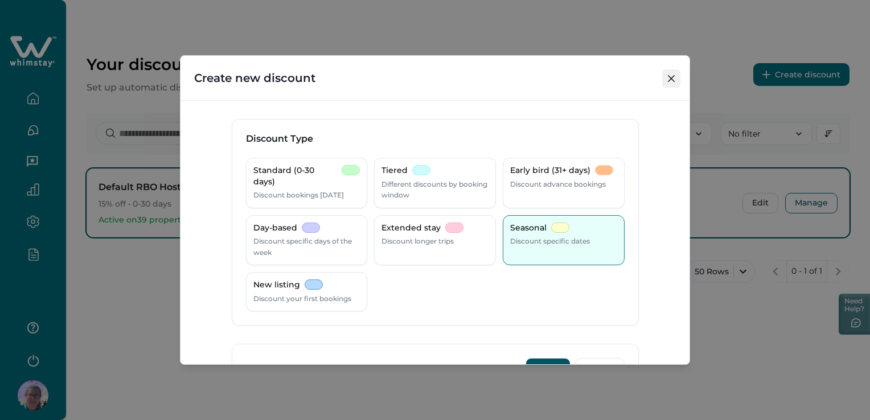
click at [672, 80] on icon "Close" at bounding box center [671, 78] width 7 height 7
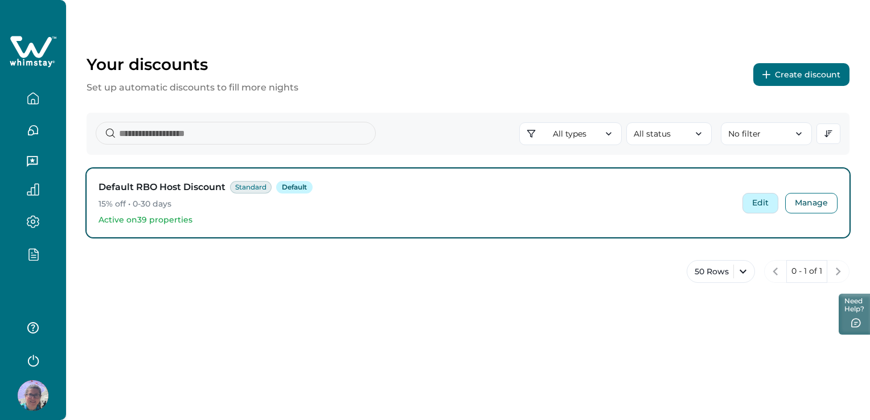
click at [758, 200] on button "Edit" at bounding box center [760, 203] width 36 height 20
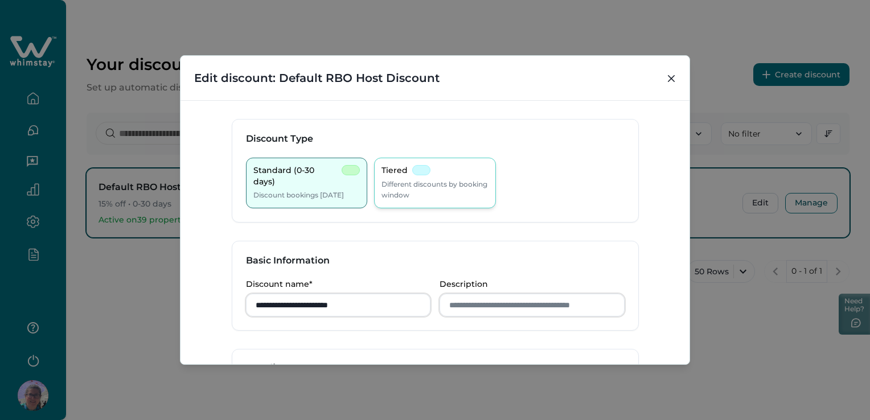
click at [460, 186] on p "Different discounts by booking window" at bounding box center [434, 190] width 107 height 22
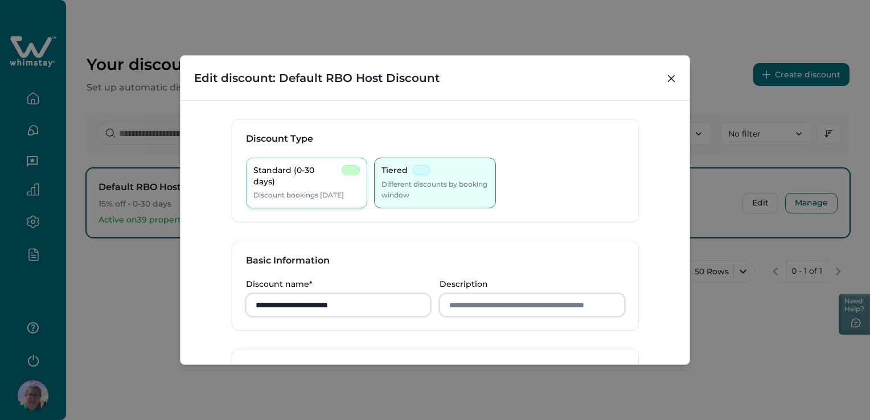
click at [328, 190] on p "Discount bookings [DATE]" at bounding box center [298, 195] width 91 height 11
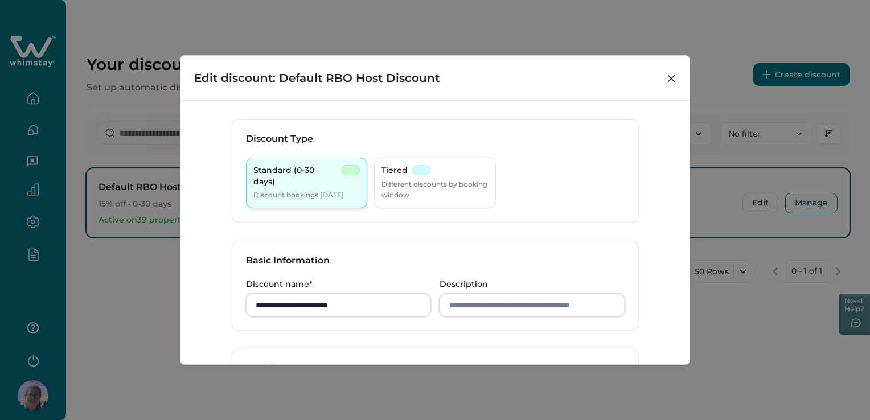
drag, startPoint x: 423, startPoint y: 175, endPoint x: 356, endPoint y: 182, distance: 67.6
click at [418, 175] on div "Tiered" at bounding box center [405, 170] width 49 height 11
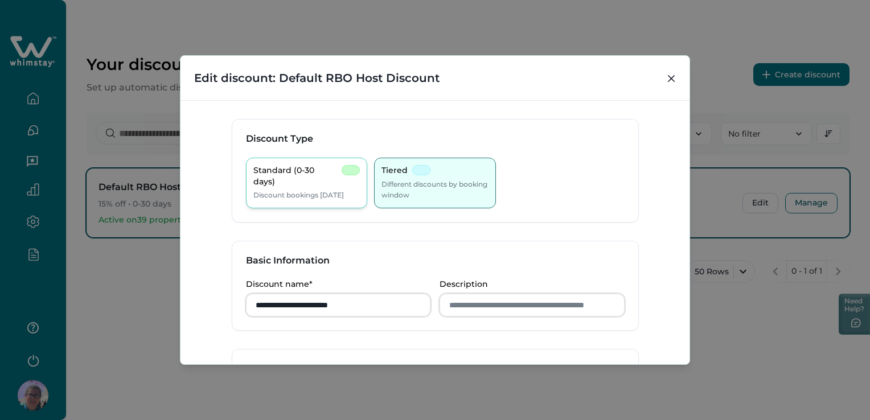
drag, startPoint x: 337, startPoint y: 180, endPoint x: 353, endPoint y: 182, distance: 16.0
click at [343, 190] on p "Discount bookings [DATE]" at bounding box center [298, 195] width 91 height 11
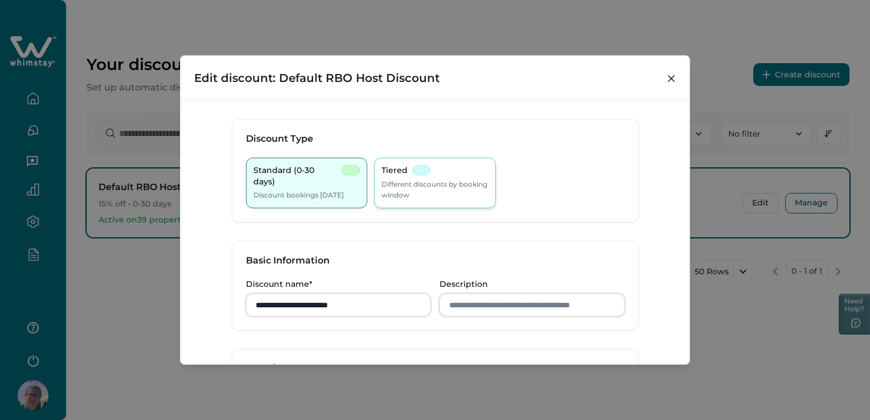
drag, startPoint x: 353, startPoint y: 182, endPoint x: 412, endPoint y: 186, distance: 59.3
click at [412, 186] on p "Different discounts by booking window" at bounding box center [434, 190] width 107 height 22
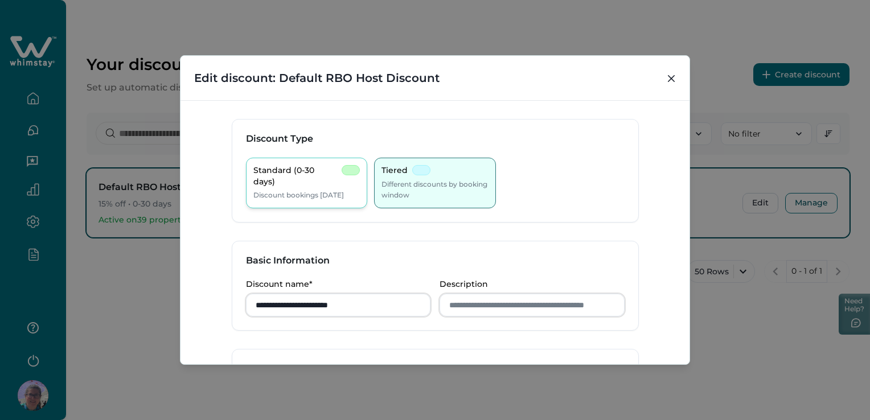
click at [313, 191] on p "Discount bookings [DATE]" at bounding box center [298, 195] width 91 height 11
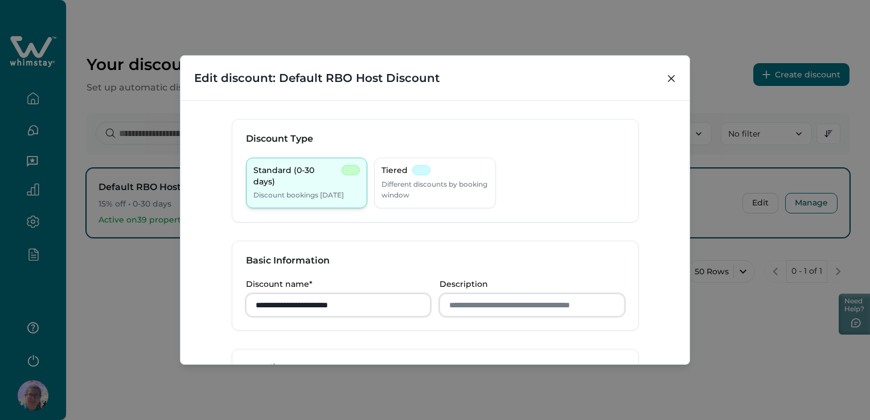
drag, startPoint x: 431, startPoint y: 188, endPoint x: 318, endPoint y: 197, distance: 113.0
click at [430, 188] on p "Different discounts by booking window" at bounding box center [434, 190] width 107 height 22
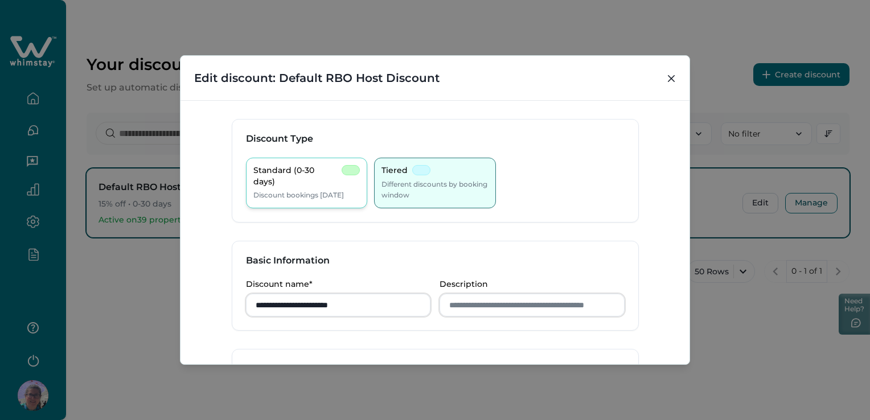
drag, startPoint x: 310, startPoint y: 197, endPoint x: 329, endPoint y: 198, distance: 18.8
click at [312, 197] on p "Discount bookings [DATE]" at bounding box center [298, 195] width 91 height 11
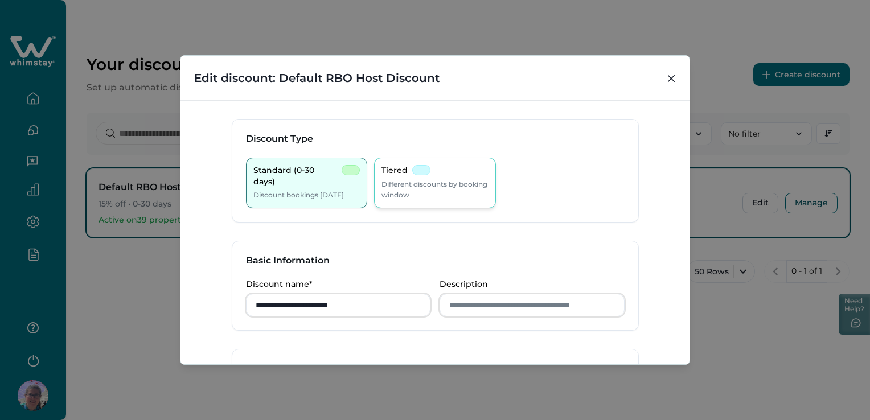
drag, startPoint x: 433, startPoint y: 192, endPoint x: 407, endPoint y: 192, distance: 26.2
click at [418, 192] on p "Different discounts by booking window" at bounding box center [434, 190] width 107 height 22
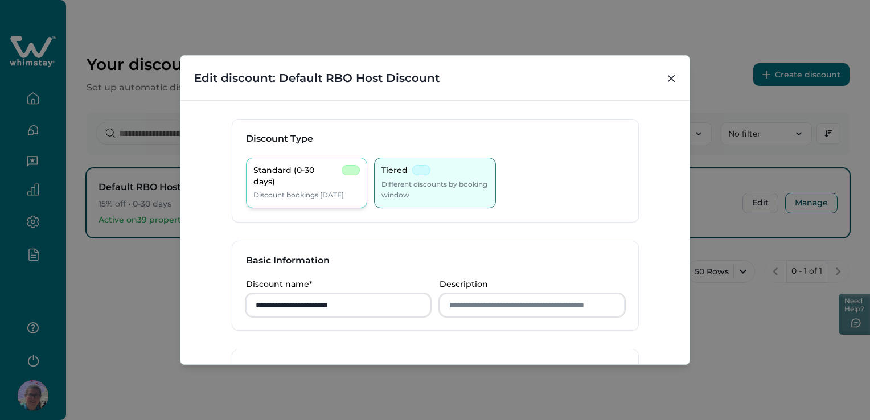
drag, startPoint x: 407, startPoint y: 192, endPoint x: 363, endPoint y: 193, distance: 43.8
click at [319, 194] on p "Discount bookings [DATE]" at bounding box center [298, 195] width 91 height 11
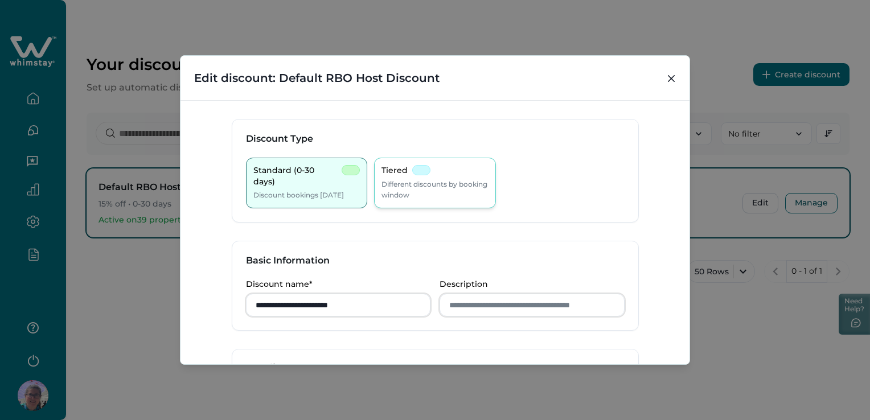
click at [421, 190] on p "Different discounts by booking window" at bounding box center [434, 190] width 107 height 22
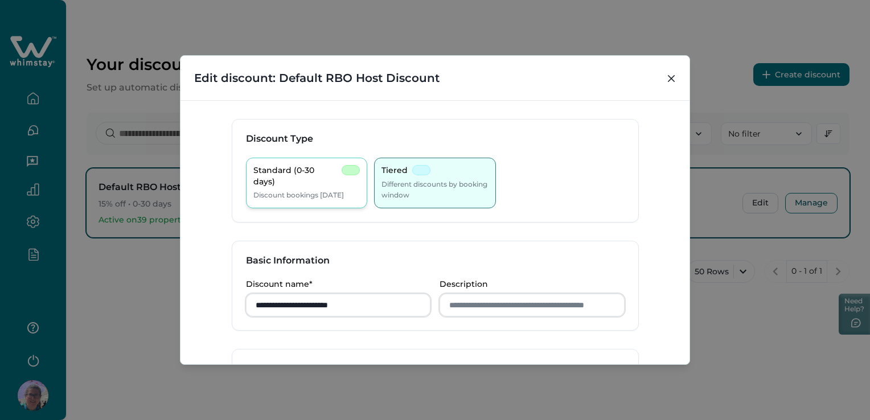
click at [321, 190] on p "Discount bookings [DATE]" at bounding box center [298, 195] width 91 height 11
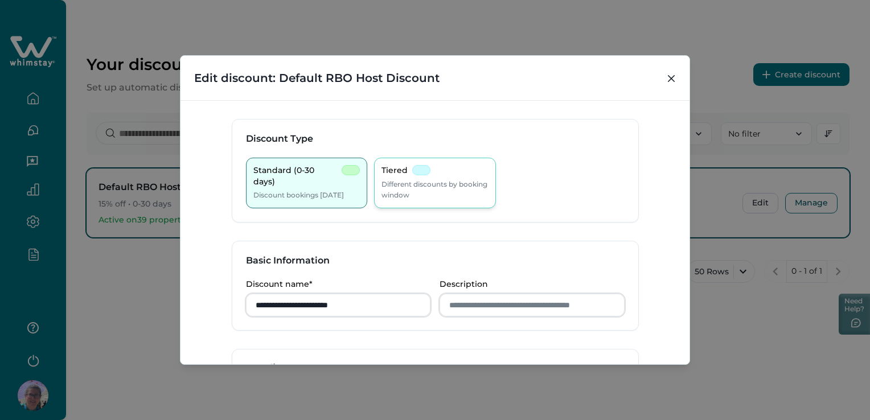
click at [431, 189] on p "Different discounts by booking window" at bounding box center [434, 190] width 107 height 22
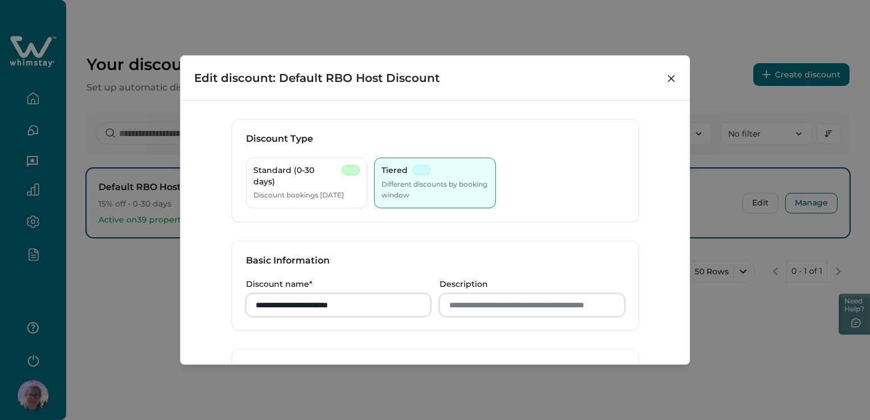
click at [674, 67] on header "Edit discount: Default RBO Host Discount" at bounding box center [434, 78] width 509 height 44
click at [674, 80] on icon "Close" at bounding box center [671, 78] width 7 height 7
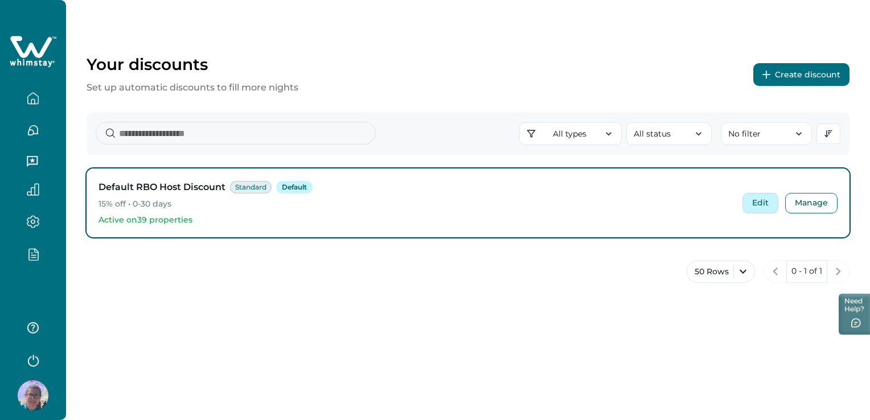
click at [763, 199] on button "Edit" at bounding box center [760, 203] width 36 height 20
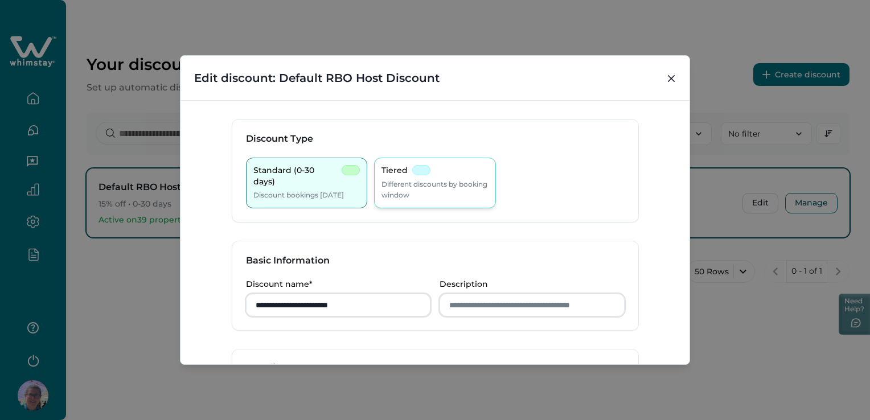
click at [405, 170] on div "Tiered" at bounding box center [405, 170] width 49 height 11
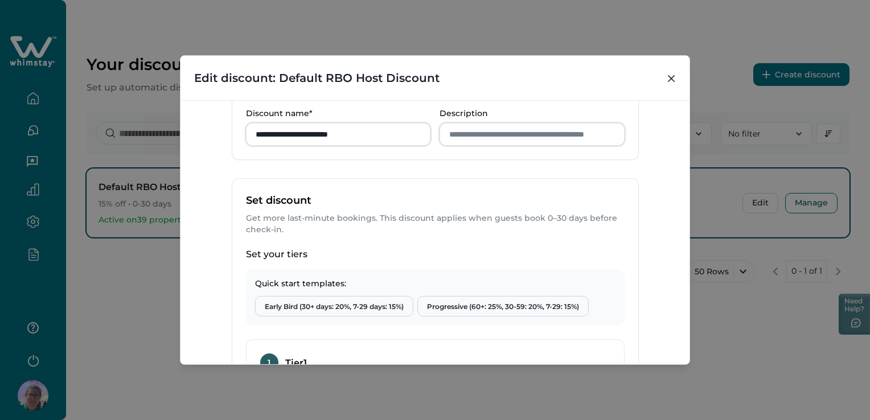
scroll to position [342, 0]
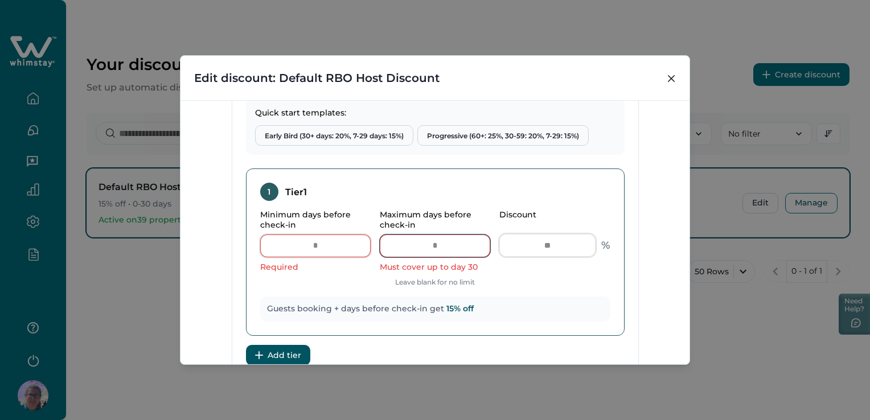
click at [416, 247] on input "Maximum days before check-in" at bounding box center [435, 246] width 110 height 23
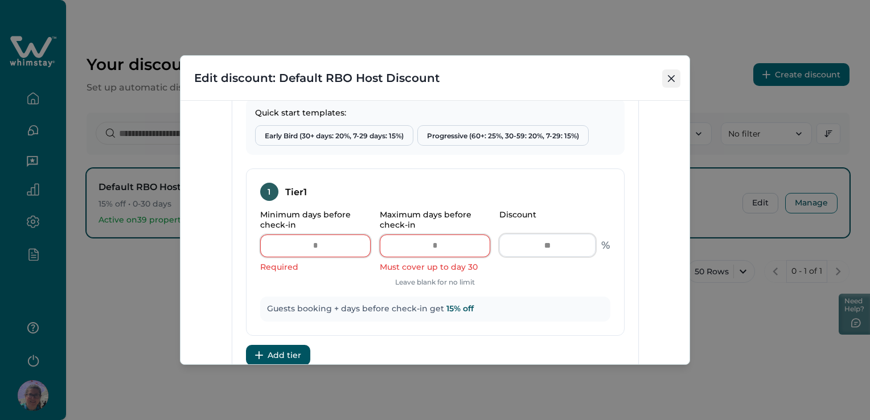
click at [673, 80] on icon "Close" at bounding box center [671, 78] width 7 height 7
